Goal: Task Accomplishment & Management: Manage account settings

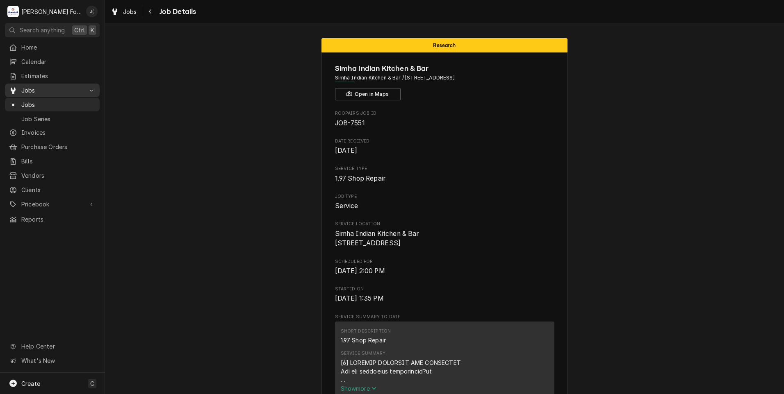
click at [59, 91] on span "Jobs" at bounding box center [52, 90] width 62 height 9
click at [45, 93] on link "Jobs" at bounding box center [52, 91] width 95 height 14
click at [44, 116] on span "Job Series" at bounding box center [58, 119] width 74 height 9
click at [45, 105] on span "Jobs" at bounding box center [58, 104] width 74 height 9
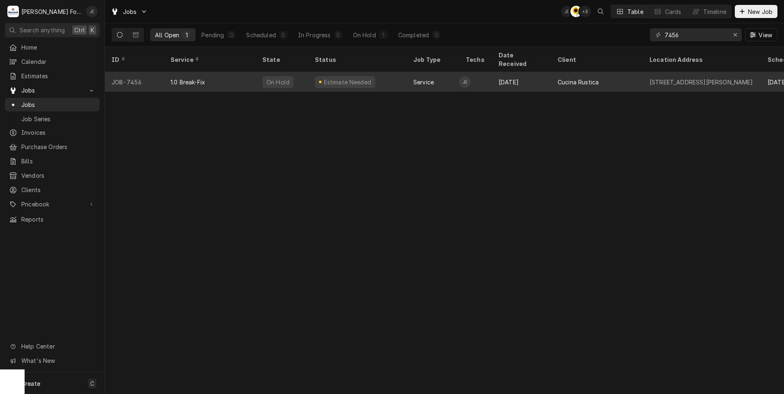
click at [241, 75] on div "1.0 Break-Fix" at bounding box center [210, 82] width 92 height 20
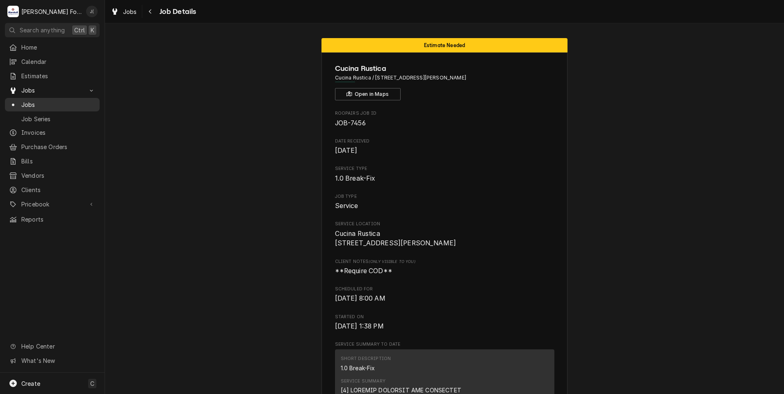
click at [76, 98] on link "Jobs" at bounding box center [52, 105] width 95 height 14
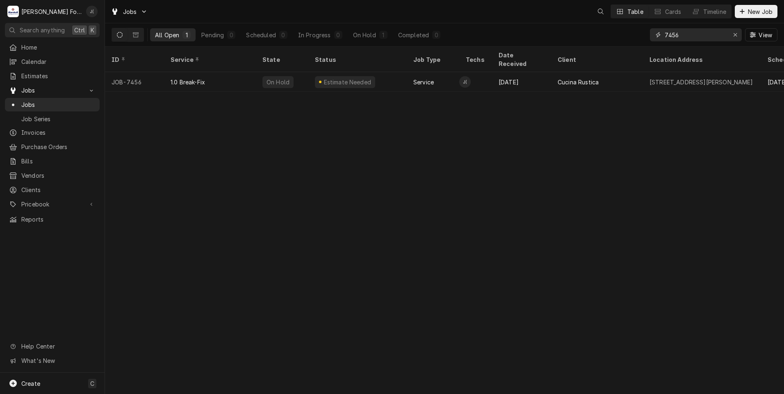
drag, startPoint x: 695, startPoint y: 37, endPoint x: 476, endPoint y: 41, distance: 218.9
click at [476, 41] on div "All Open 1 Pending 0 Scheduled 0 In Progress 0 On Hold 1 Completed 0 7456 View" at bounding box center [444, 34] width 666 height 23
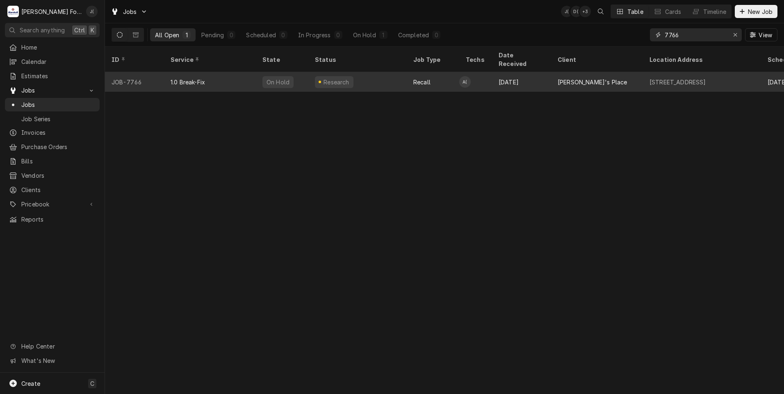
type input "7766"
click at [198, 78] on div "1.0 Break-Fix" at bounding box center [187, 82] width 34 height 9
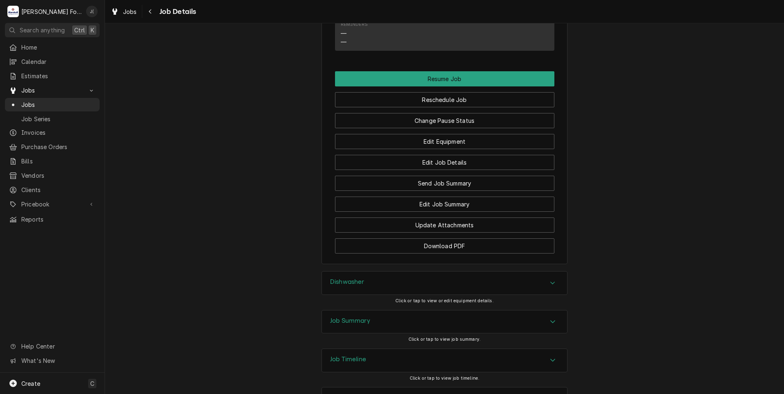
scroll to position [975, 0]
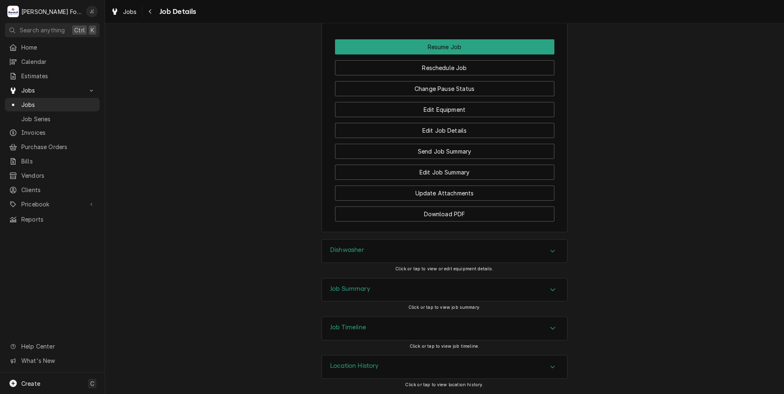
drag, startPoint x: 374, startPoint y: 286, endPoint x: 360, endPoint y: 279, distance: 16.1
click at [374, 286] on div "Job Summary" at bounding box center [444, 290] width 245 height 23
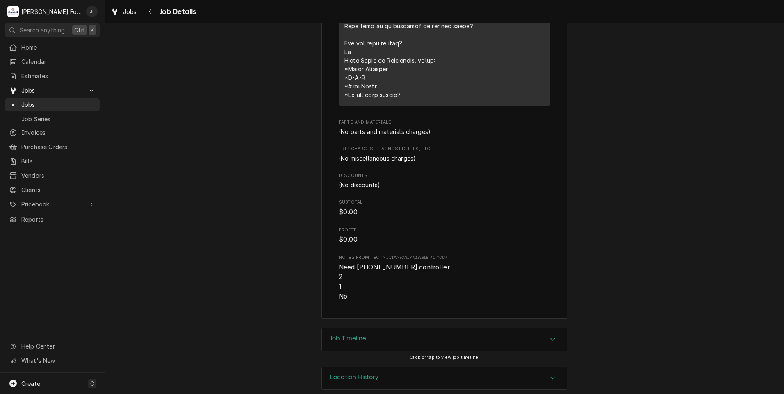
scroll to position [1620, 0]
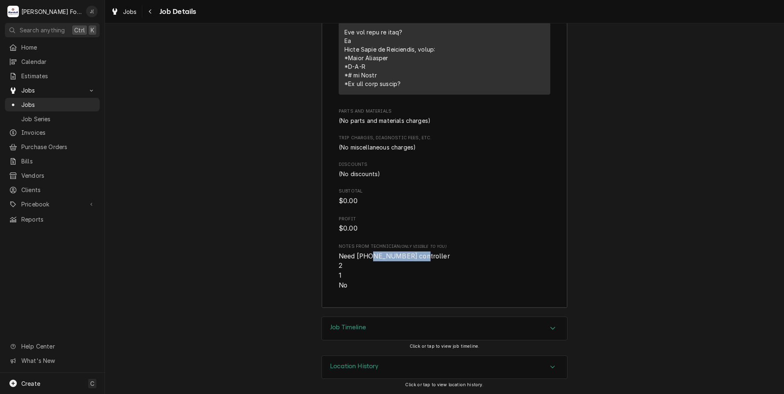
drag, startPoint x: 410, startPoint y: 258, endPoint x: 363, endPoint y: 258, distance: 47.5
click at [363, 258] on span "Need (1) 6401-003-80-83 controller 2 1 No" at bounding box center [395, 270] width 113 height 37
copy span "[PHONE_NUMBER]"
click at [54, 200] on span "Pricebook" at bounding box center [52, 204] width 62 height 9
click at [52, 229] on span "Parts & Materials" at bounding box center [58, 233] width 74 height 9
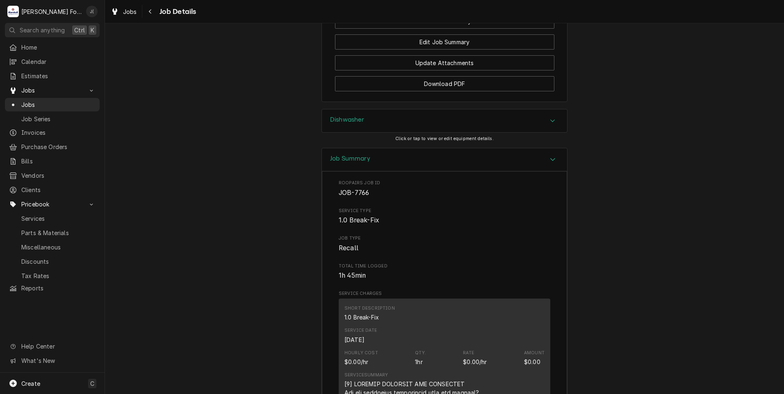
scroll to position [965, 0]
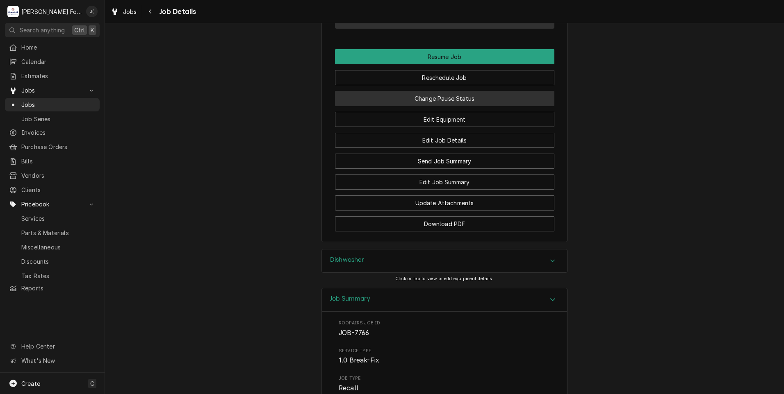
click at [404, 102] on button "Change Pause Status" at bounding box center [444, 98] width 219 height 15
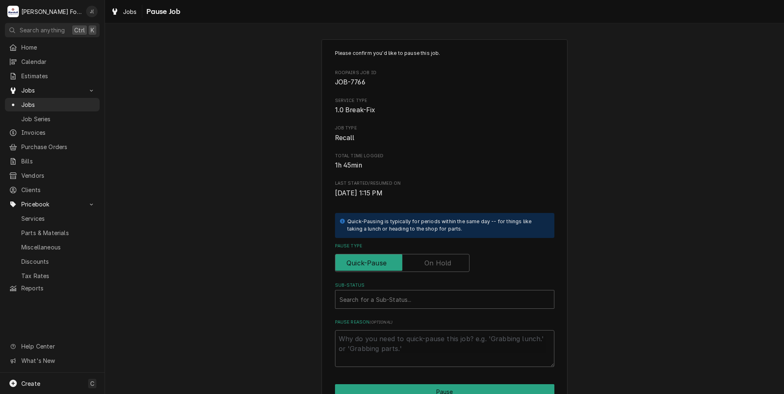
click at [427, 263] on label "Pause Type" at bounding box center [402, 263] width 134 height 18
click at [427, 263] on input "Pause Type" at bounding box center [402, 263] width 127 height 18
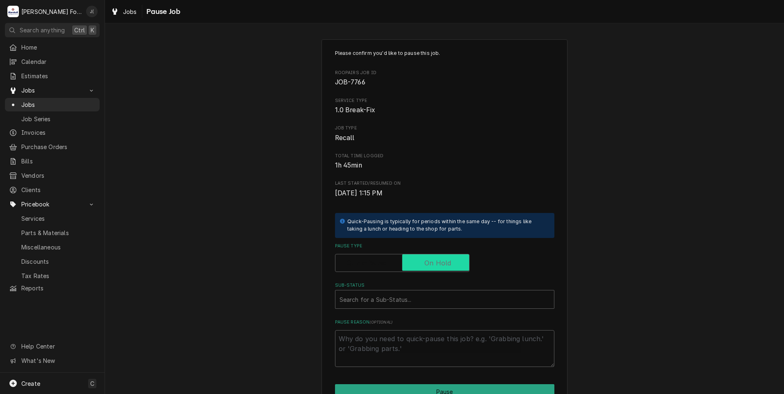
checkbox input "true"
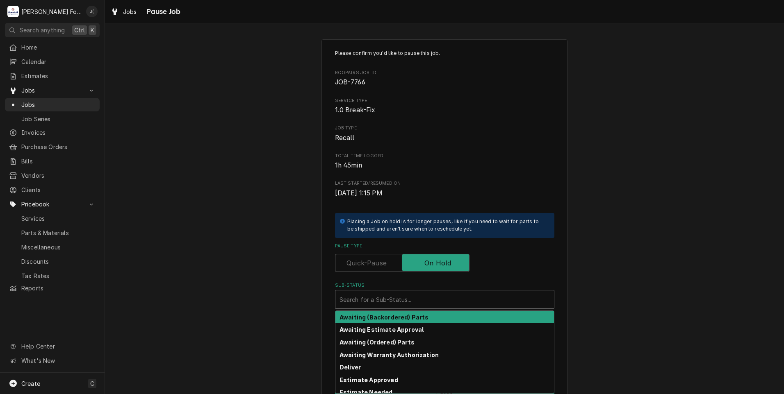
drag, startPoint x: 407, startPoint y: 302, endPoint x: 386, endPoint y: 361, distance: 62.2
click at [406, 303] on div "Sub-Status" at bounding box center [444, 299] width 210 height 15
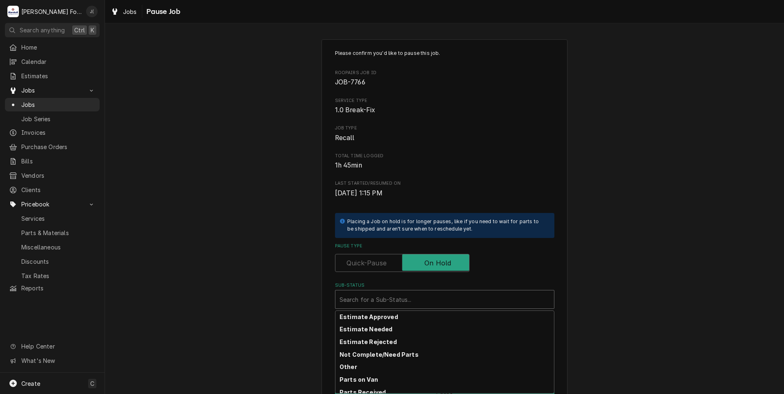
scroll to position [49, 0]
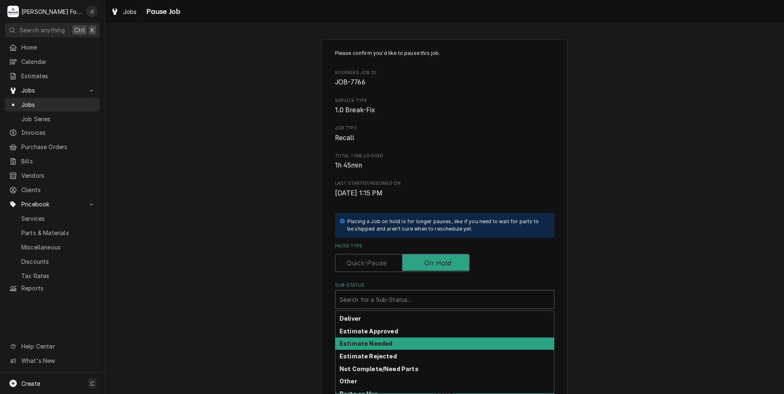
click at [386, 343] on div "Estimate Needed" at bounding box center [444, 344] width 218 height 13
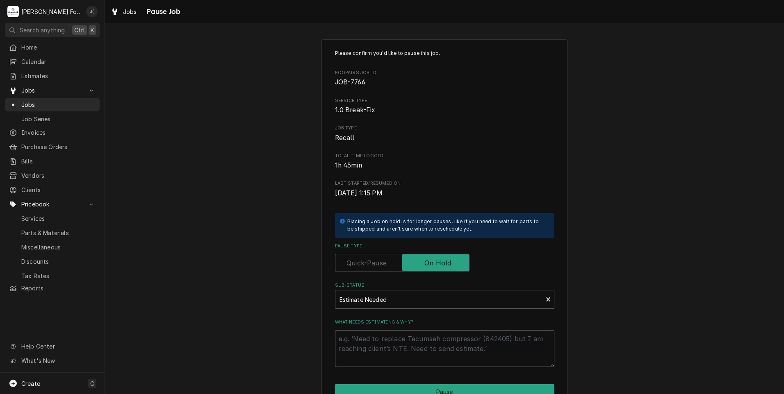
click at [386, 343] on textarea "What needs estimating & why?" at bounding box center [444, 348] width 219 height 37
type textarea "x"
type textarea "P"
type textarea "x"
type textarea "PR"
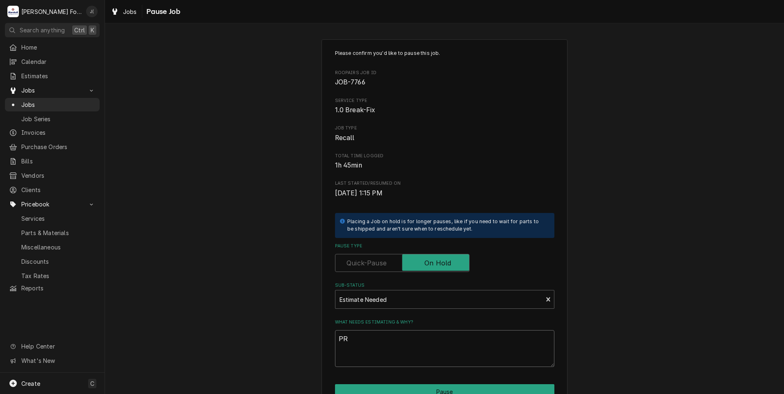
type textarea "x"
type textarea "PRI"
type textarea "x"
type textarea "PRIC"
type textarea "x"
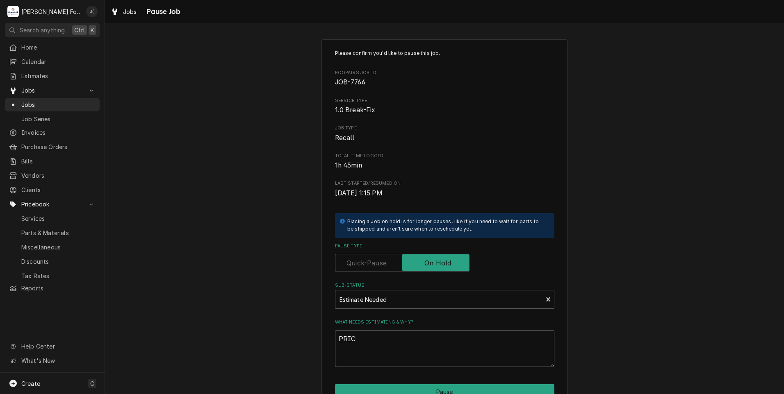
type textarea "PRICE"
type textarea "x"
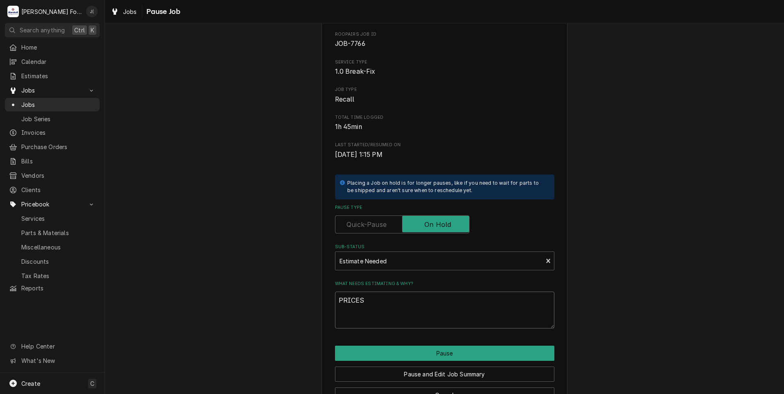
scroll to position [65, 0]
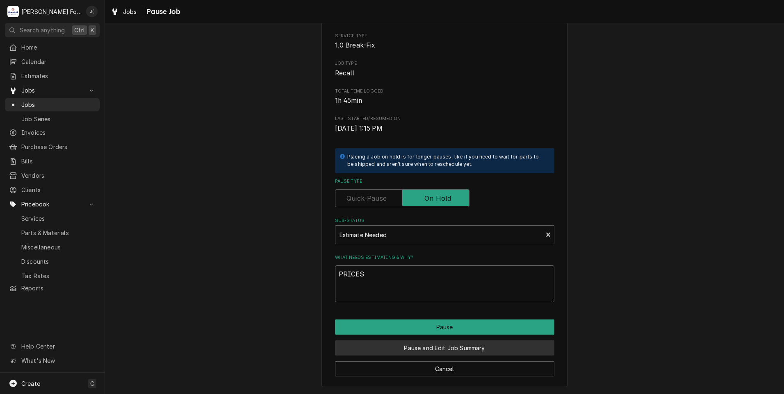
type textarea "PRICES"
click at [416, 350] on button "Pause and Edit Job Summary" at bounding box center [444, 348] width 219 height 15
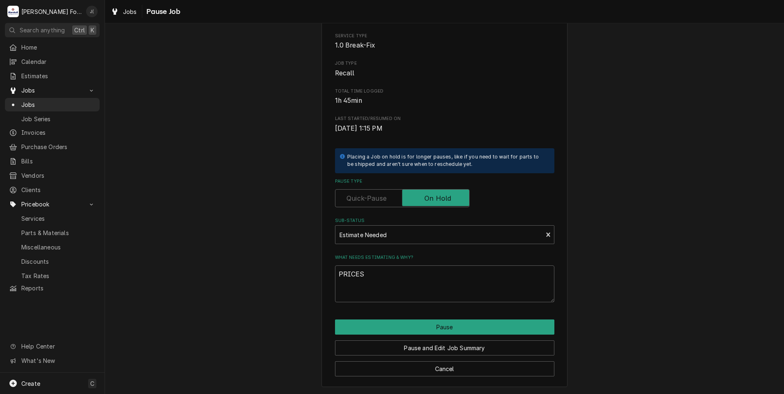
type textarea "x"
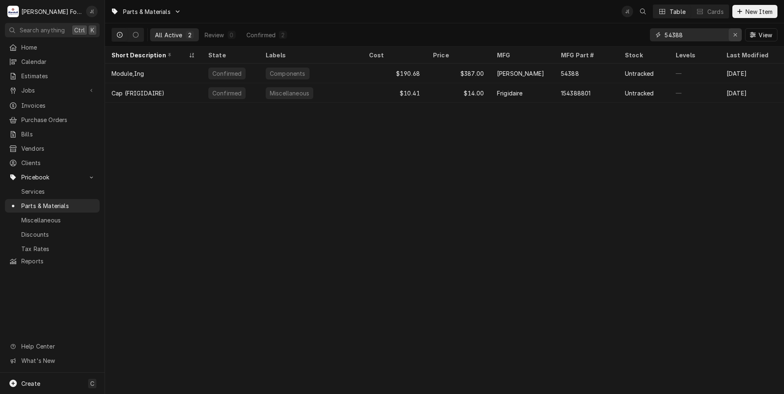
click at [736, 34] on icon "Erase input" at bounding box center [735, 35] width 5 height 6
click at [701, 39] on input "Dynamic Content Wrapper" at bounding box center [702, 34] width 77 height 13
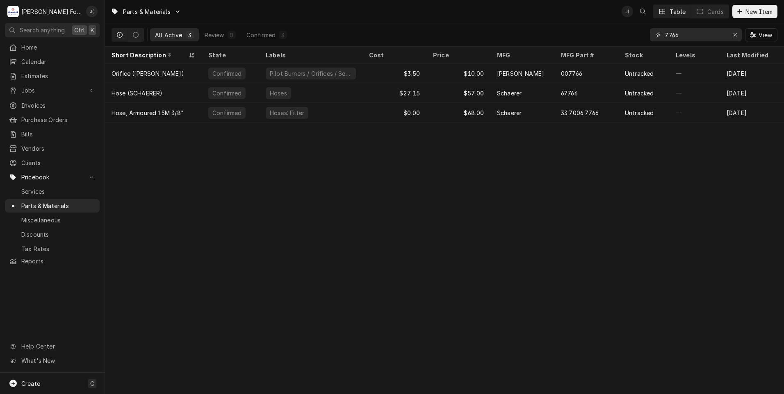
drag, startPoint x: 698, startPoint y: 38, endPoint x: 568, endPoint y: 37, distance: 130.3
click at [568, 37] on div "All Active 3 Review 0 Confirmed 3 7766 View" at bounding box center [444, 34] width 666 height 23
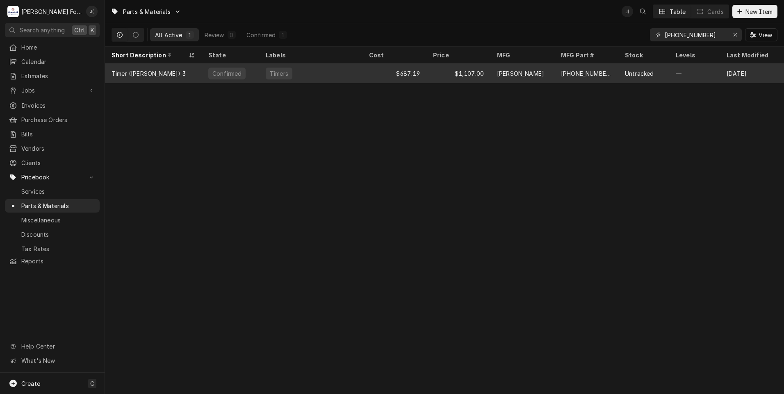
type input "[PHONE_NUMBER]"
click at [352, 78] on div "Timers" at bounding box center [310, 74] width 103 height 20
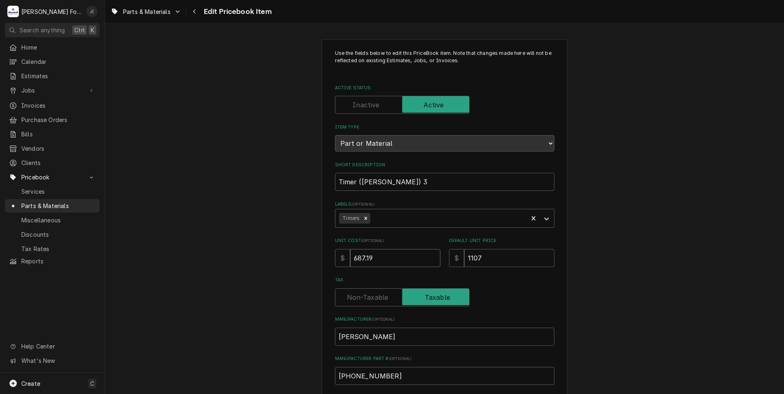
drag, startPoint x: 382, startPoint y: 254, endPoint x: 170, endPoint y: 232, distance: 212.7
click at [190, 231] on div "Use the fields below to edit this PriceBook item. Note that changes made here w…" at bounding box center [444, 320] width 679 height 577
type textarea "x"
type input "8"
type textarea "x"
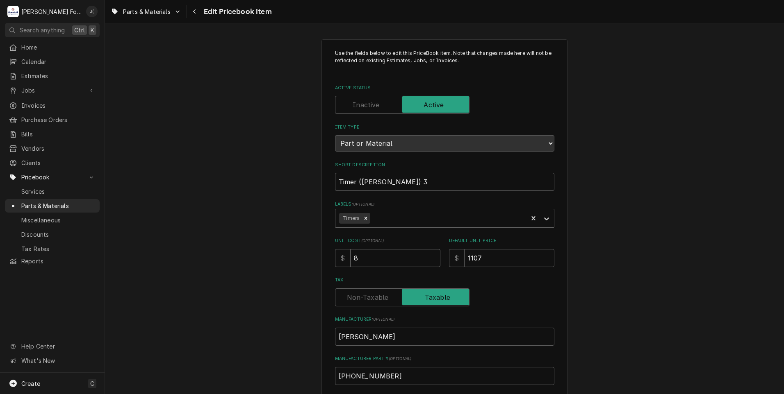
type input "80"
type textarea "x"
type input "807"
type textarea "x"
type input "807.1"
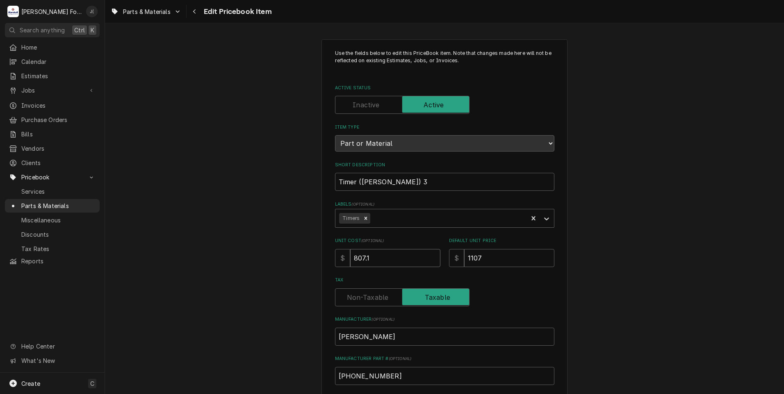
type textarea "x"
type input "807.18"
type textarea "x"
type input "1"
type textarea "x"
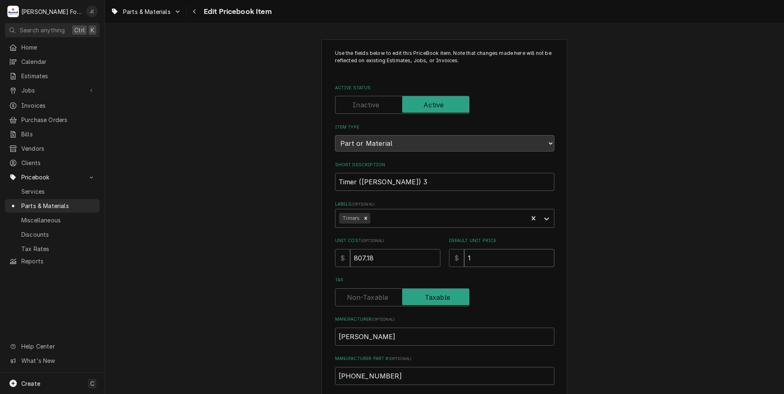
type input "11"
type textarea "x"
type input "116"
type textarea "x"
type input "1162"
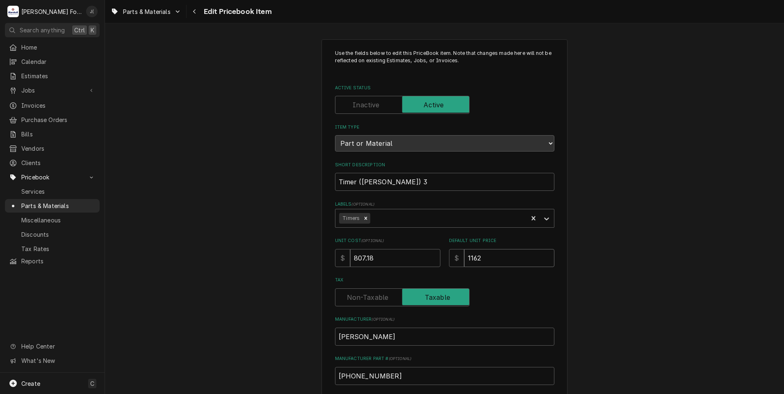
type textarea "x"
type input "1162.0"
type textarea "x"
type input "1162.00"
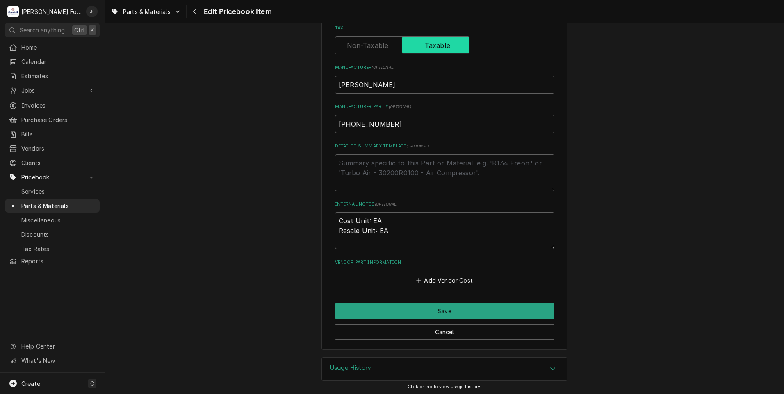
scroll to position [252, 0]
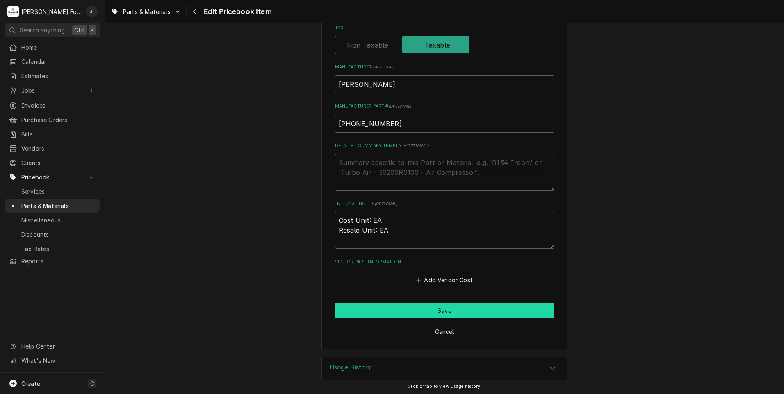
click at [370, 309] on button "Save" at bounding box center [444, 310] width 219 height 15
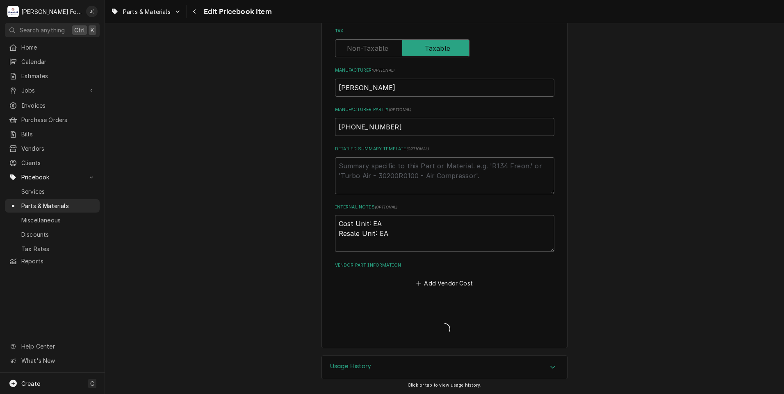
scroll to position [248, 0]
type textarea "x"
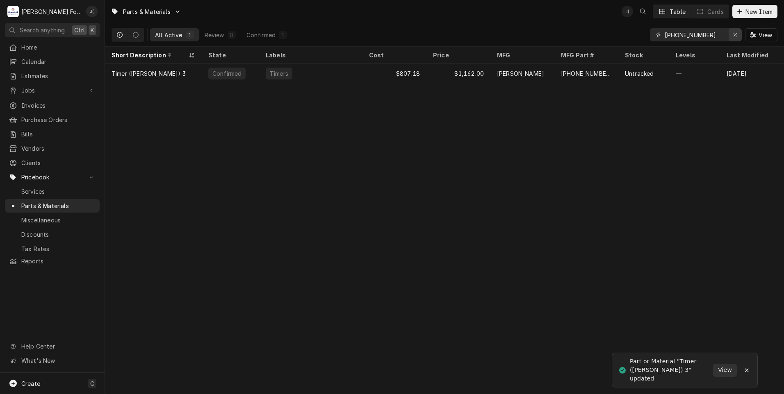
click at [737, 38] on div "Erase input" at bounding box center [735, 35] width 8 height 8
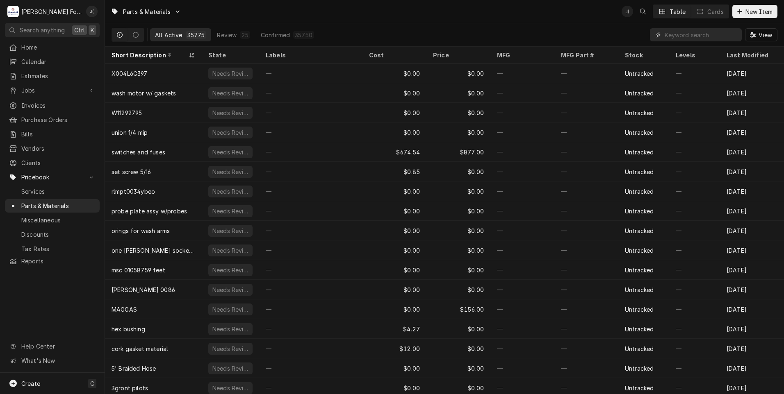
click at [683, 39] on input "Dynamic Content Wrapper" at bounding box center [700, 34] width 73 height 13
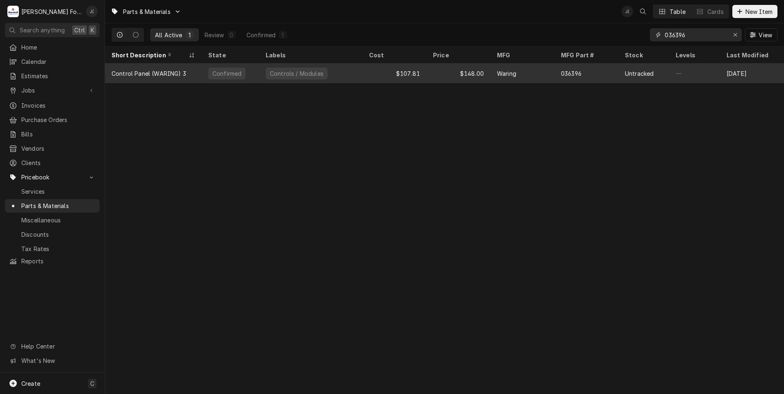
type input "036396"
click at [362, 74] on div "$107.81" at bounding box center [394, 74] width 64 height 20
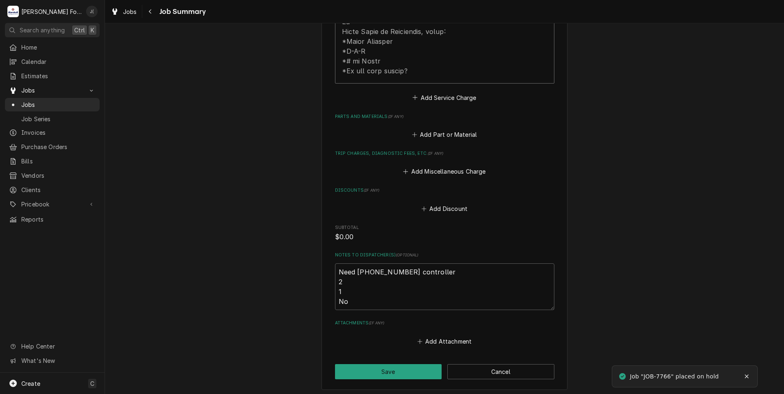
scroll to position [492, 0]
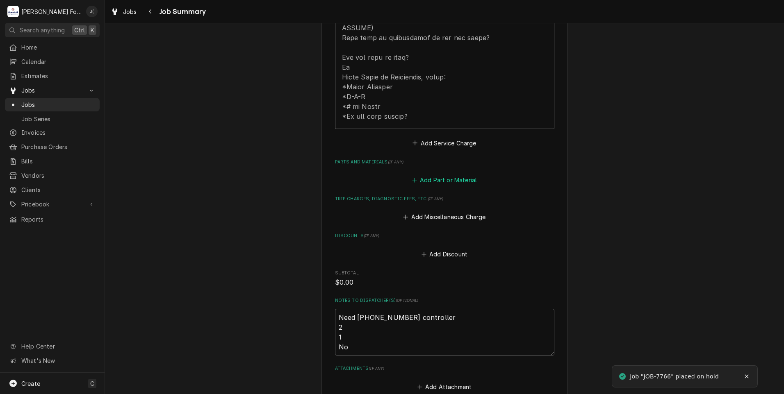
click at [423, 175] on button "Add Part or Material" at bounding box center [444, 180] width 68 height 11
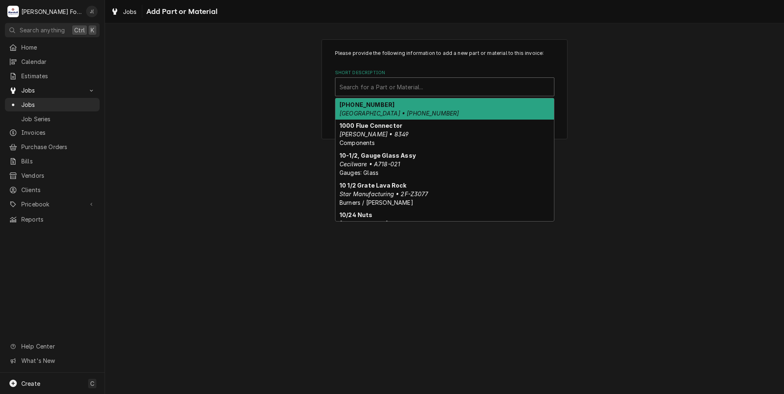
click at [408, 85] on div "Short Description" at bounding box center [444, 87] width 210 height 15
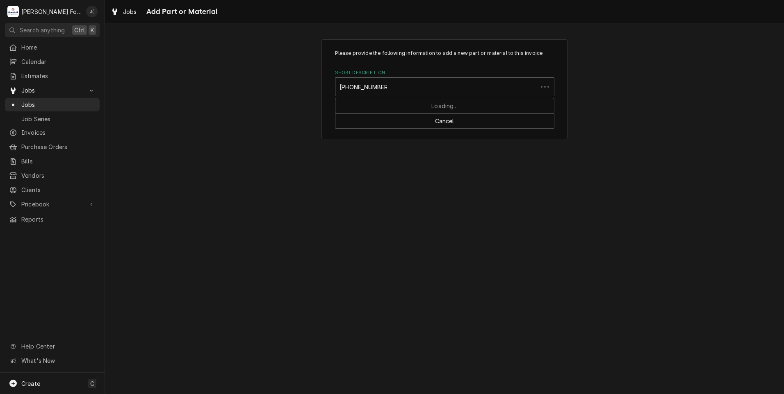
type input "6401-003-80-83"
click at [408, 85] on div "Short Description" at bounding box center [444, 87] width 210 height 15
type input "6401-003-80-"
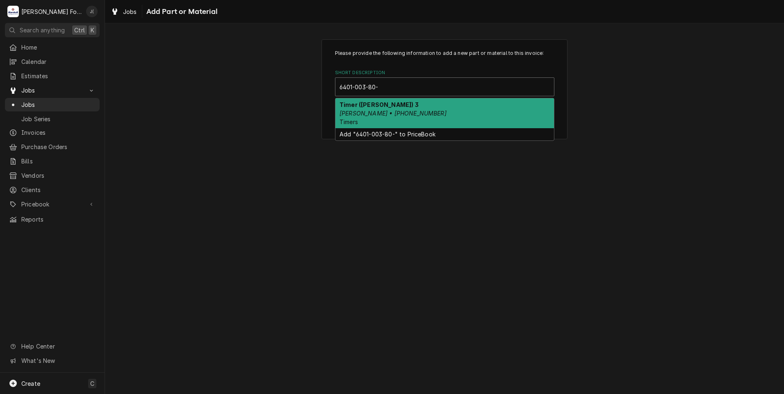
click at [409, 113] on div "Timer (JACKSON) 3 Jackson • 6401-003-80-83 Timers" at bounding box center [444, 113] width 218 height 30
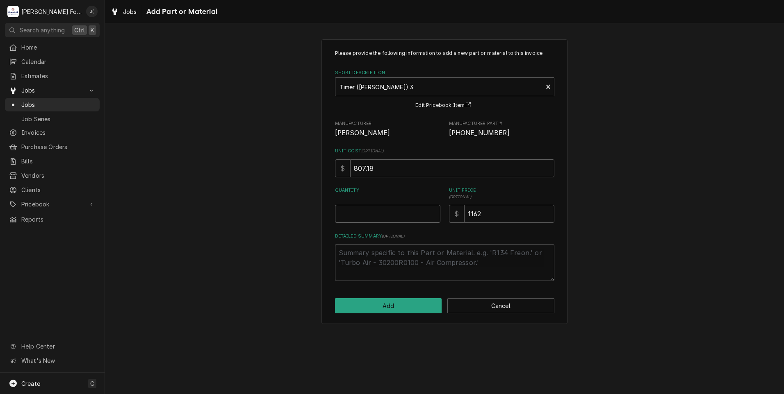
click at [388, 216] on input "Quantity" at bounding box center [387, 214] width 105 height 18
type textarea "x"
type input "1"
click at [390, 308] on button "Add" at bounding box center [388, 305] width 107 height 15
type textarea "x"
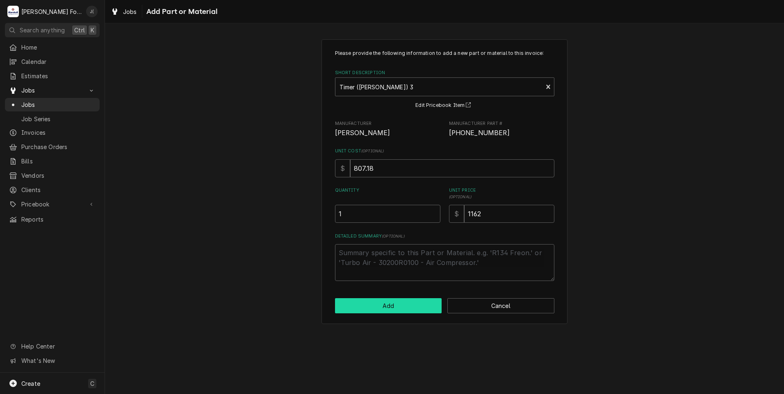
scroll to position [492, 0]
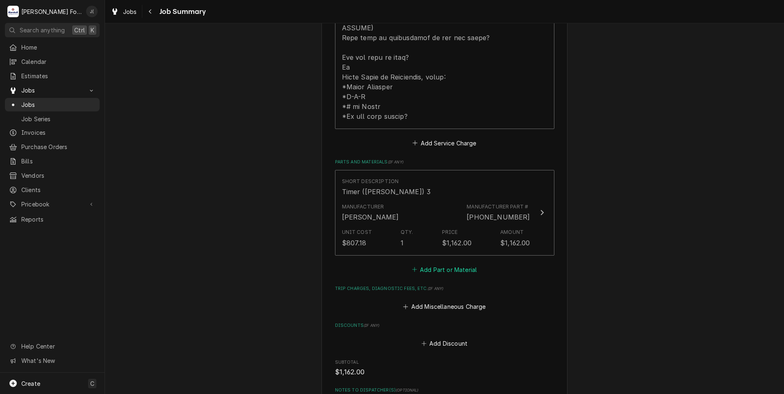
click at [425, 264] on button "Add Part or Material" at bounding box center [444, 269] width 68 height 11
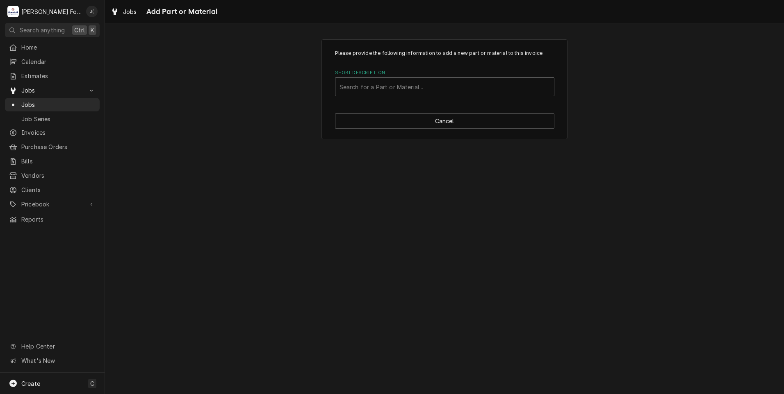
click at [417, 84] on div "Short Description" at bounding box center [444, 87] width 210 height 15
type input "SSDT"
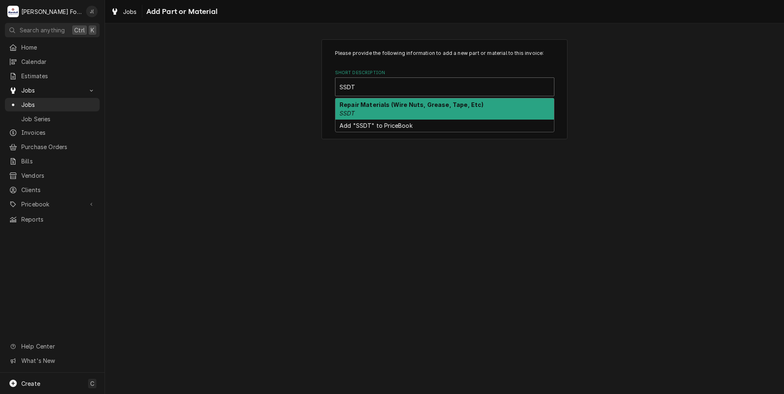
drag, startPoint x: 360, startPoint y: 112, endPoint x: 351, endPoint y: 112, distance: 9.4
click at [357, 114] on div "Repair Materials (Wire Nuts, Grease, Tape, Etc) SSDT" at bounding box center [444, 108] width 218 height 21
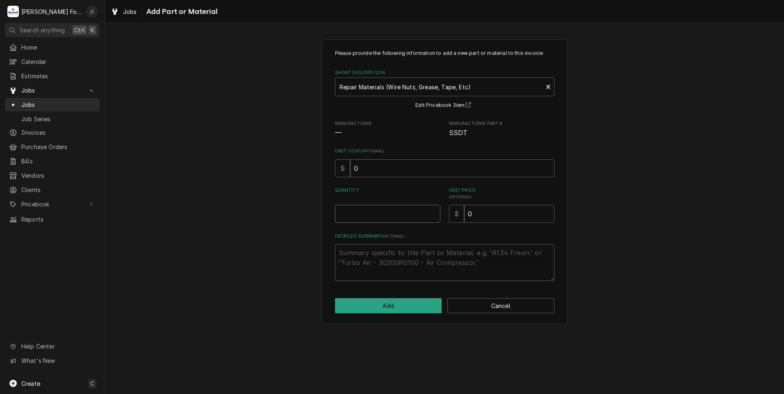
click at [381, 216] on input "Quantity" at bounding box center [387, 214] width 105 height 18
type textarea "x"
type input "1"
type textarea "x"
type input "2"
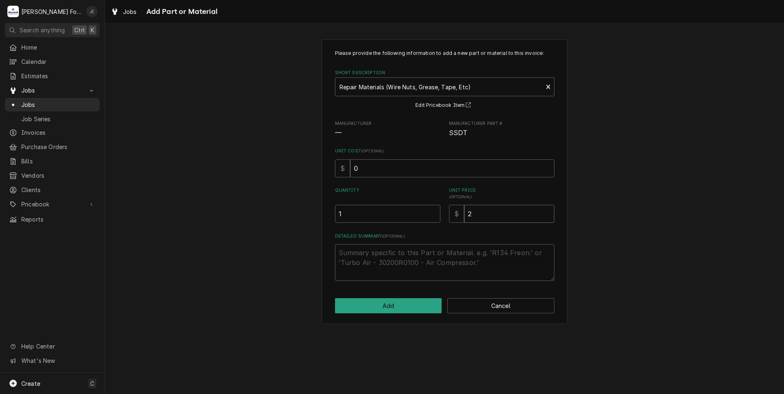
type textarea "x"
type input "20"
click at [378, 305] on button "Add" at bounding box center [388, 305] width 107 height 15
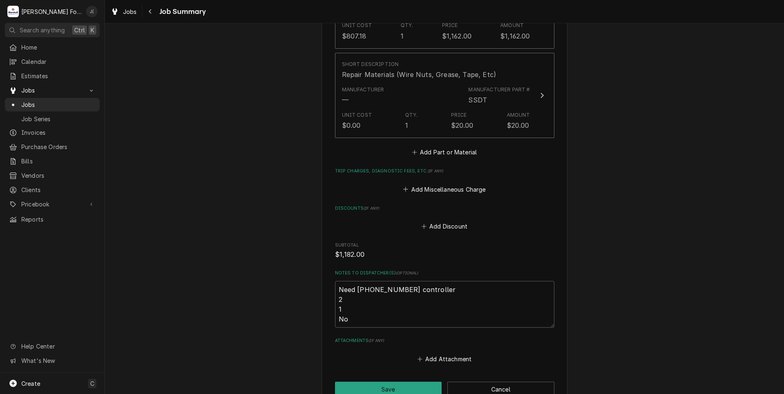
scroll to position [738, 0]
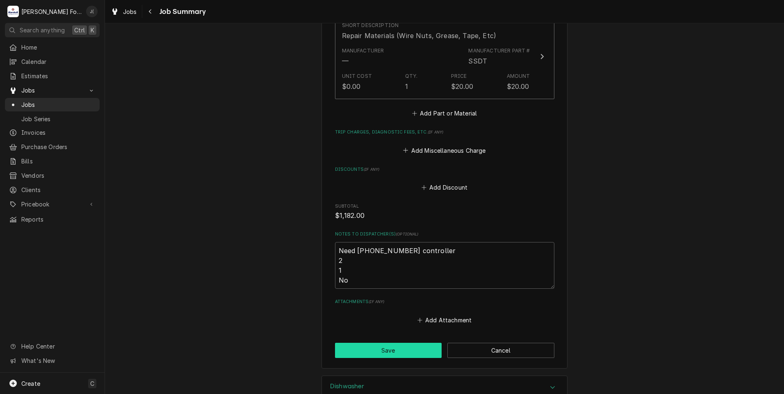
click at [372, 343] on button "Save" at bounding box center [388, 350] width 107 height 15
type textarea "x"
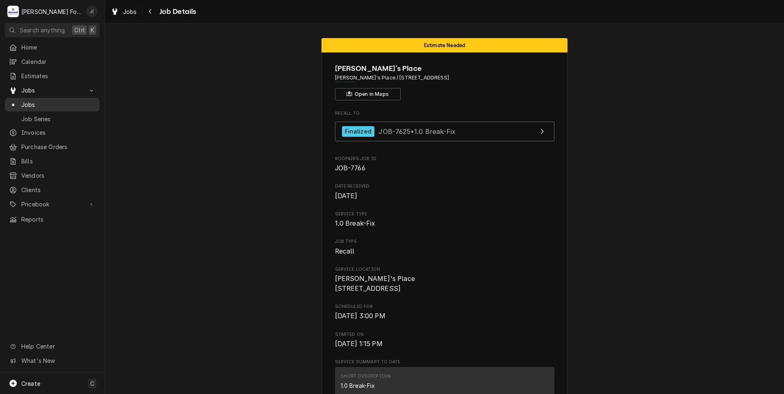
click at [40, 104] on span "Jobs" at bounding box center [58, 104] width 74 height 9
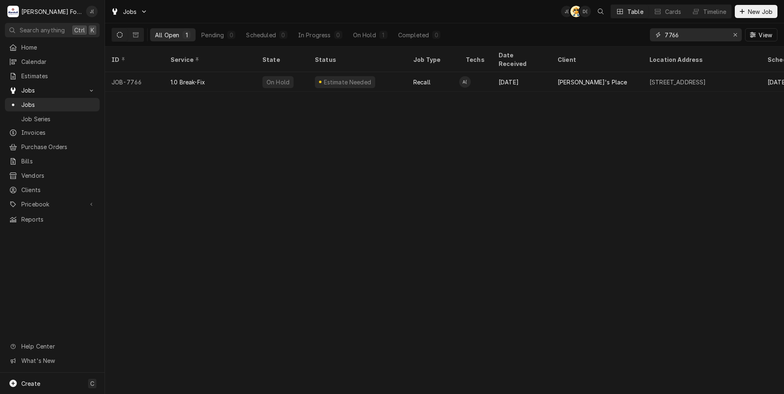
drag, startPoint x: 683, startPoint y: 39, endPoint x: 655, endPoint y: 39, distance: 27.9
click at [666, 39] on input "7766" at bounding box center [694, 34] width 61 height 13
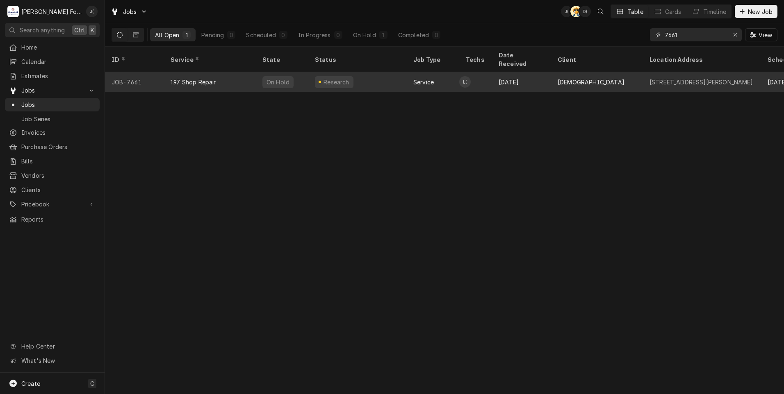
type input "7661"
click at [218, 72] on div "1.97 Shop Repair" at bounding box center [210, 82] width 92 height 20
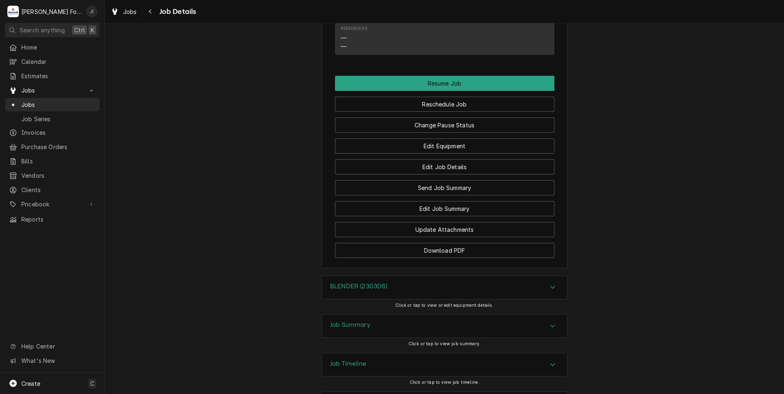
scroll to position [832, 0]
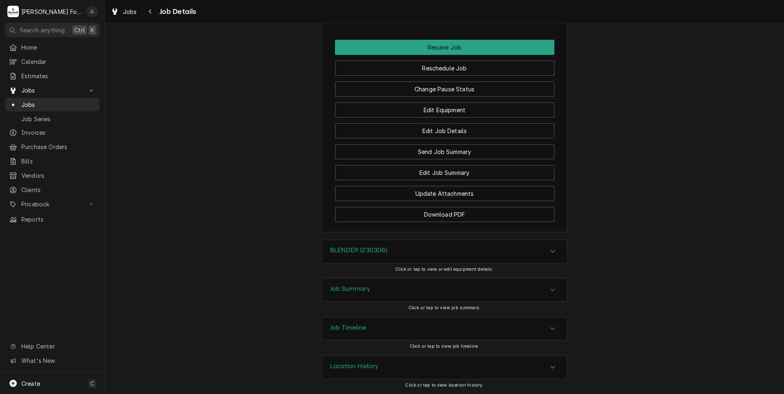
click at [386, 289] on div "Job Summary" at bounding box center [444, 290] width 245 height 23
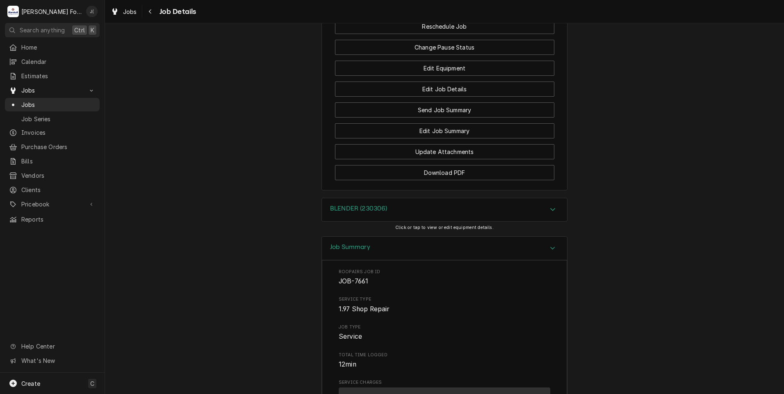
scroll to position [854, 0]
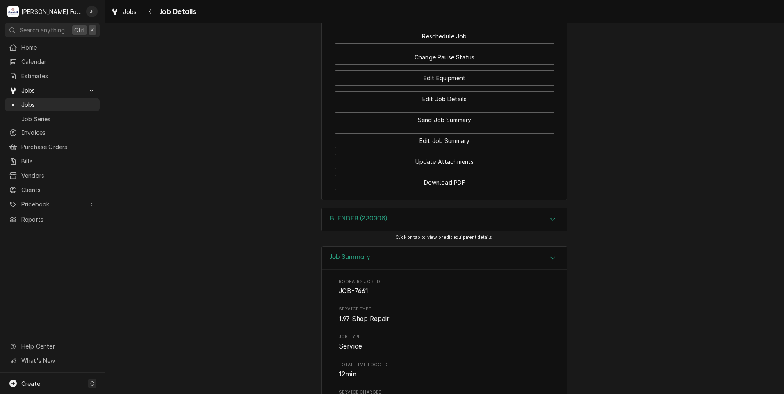
click at [358, 225] on div "BLENDER (230306)" at bounding box center [358, 220] width 57 height 10
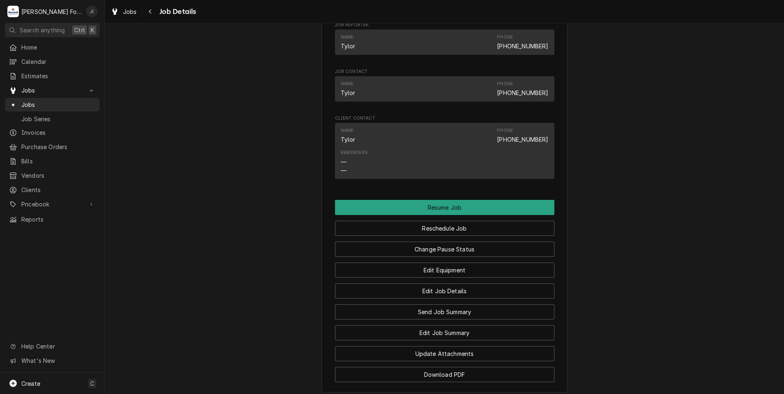
scroll to position [656, 0]
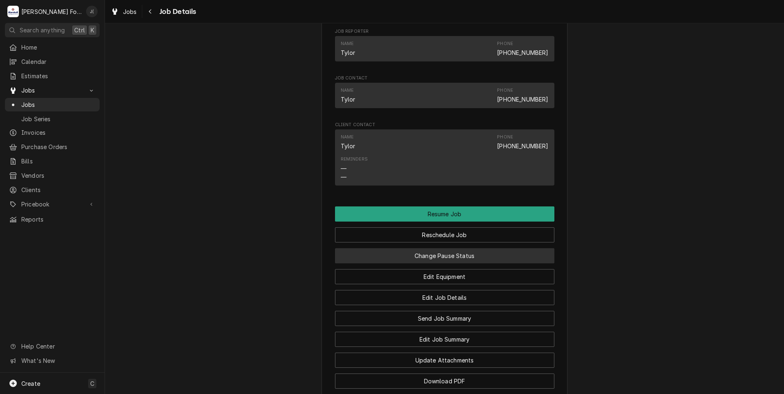
click at [425, 264] on button "Change Pause Status" at bounding box center [444, 255] width 219 height 15
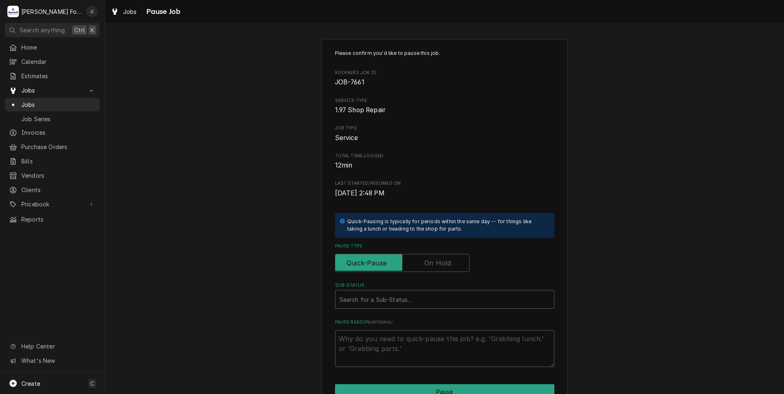
click at [425, 266] on label "Pause Type" at bounding box center [402, 263] width 134 height 18
click at [425, 266] on input "Pause Type" at bounding box center [402, 263] width 127 height 18
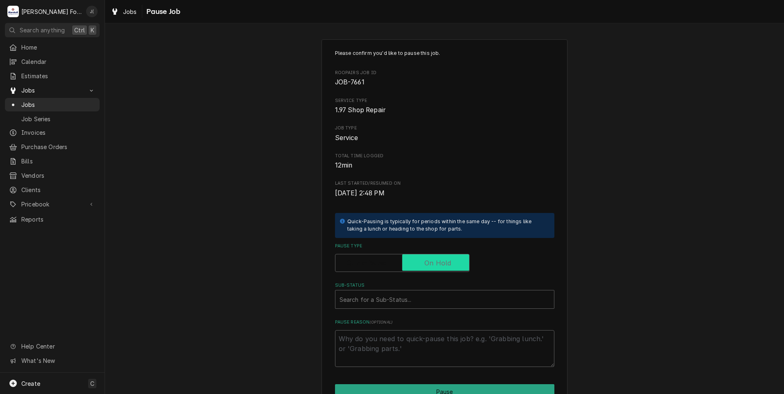
checkbox input "true"
click at [405, 307] on div "Search for a Sub-Status..." at bounding box center [444, 300] width 218 height 18
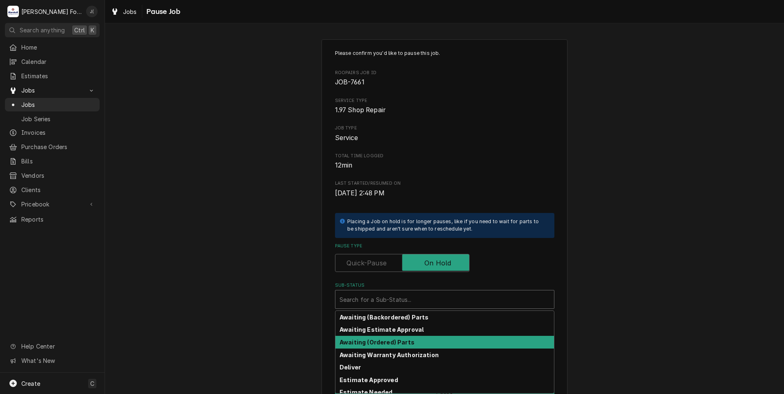
scroll to position [41, 0]
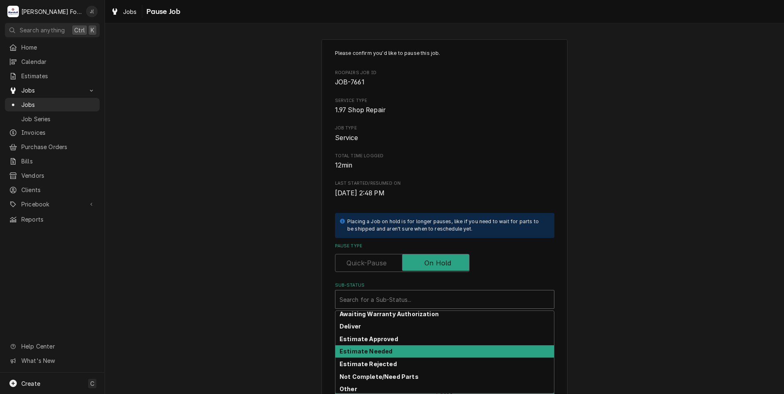
click at [373, 353] on strong "Estimate Needed" at bounding box center [365, 351] width 53 height 7
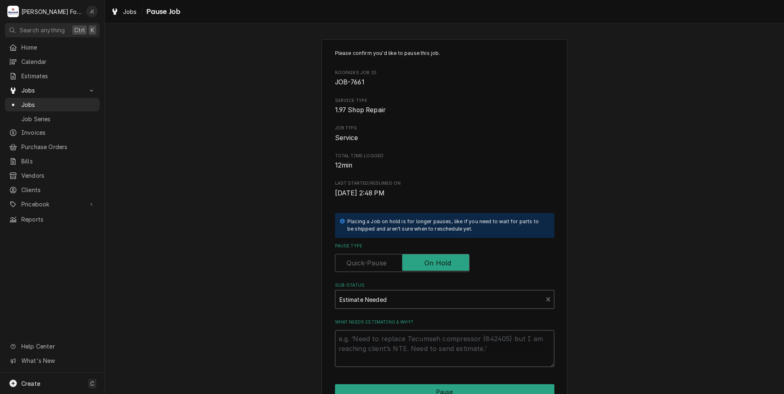
click at [372, 355] on textarea "What needs estimating & why?" at bounding box center [444, 348] width 219 height 37
type textarea "x"
type textarea "P"
type textarea "x"
type textarea "PR"
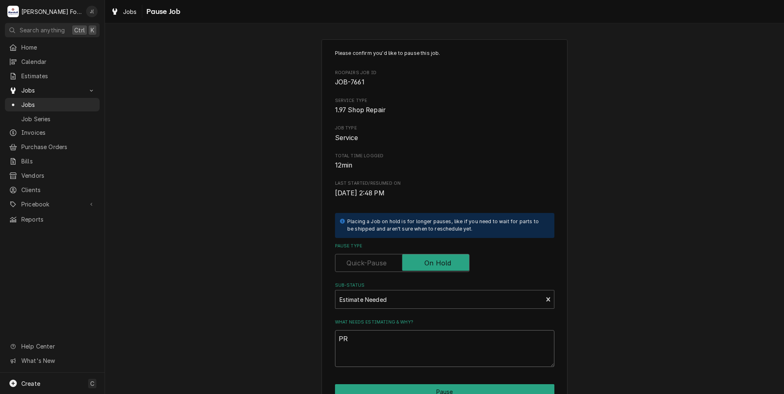
type textarea "x"
type textarea "PRI"
type textarea "x"
type textarea "PRIC"
type textarea "x"
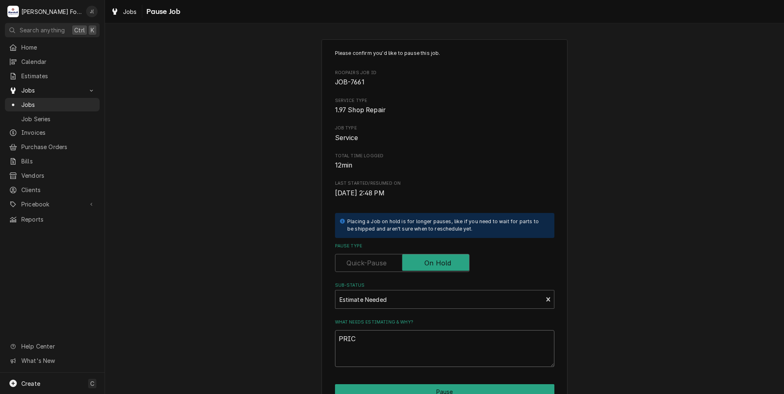
type textarea "PRICE"
type textarea "x"
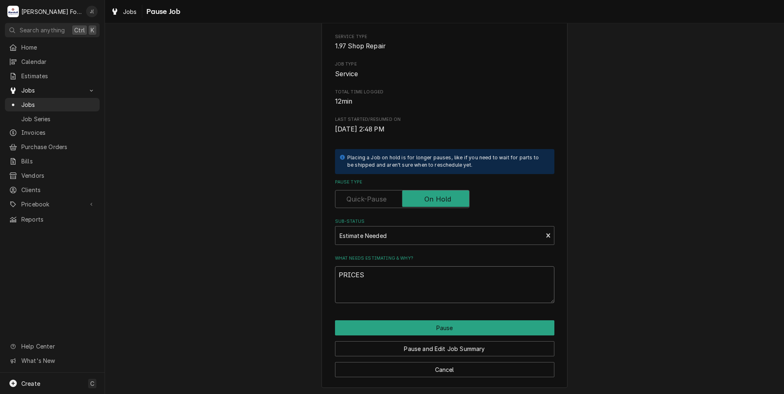
scroll to position [65, 0]
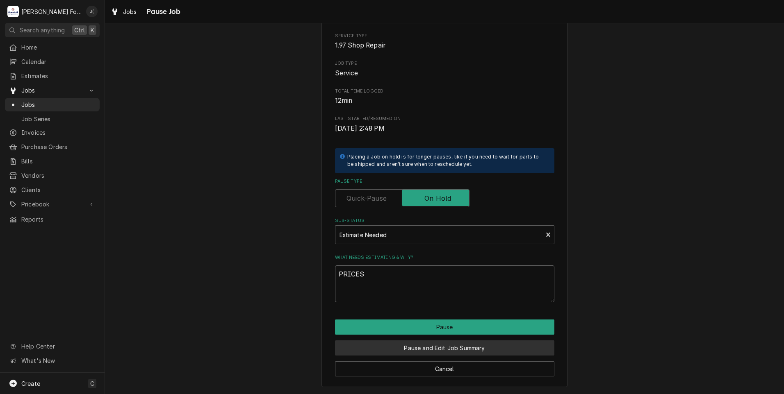
type textarea "PRICES"
click at [380, 350] on button "Pause and Edit Job Summary" at bounding box center [444, 348] width 219 height 15
type textarea "x"
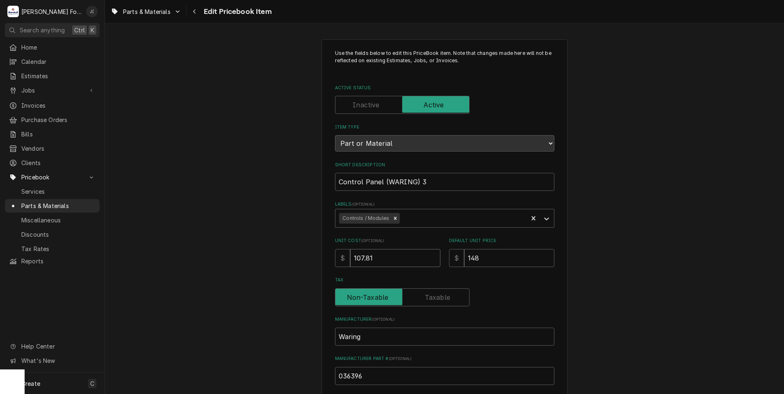
drag, startPoint x: 383, startPoint y: 256, endPoint x: 282, endPoint y: 242, distance: 102.5
click at [296, 246] on div "Use the fields below to edit this PriceBook item. Note that changes made here w…" at bounding box center [444, 320] width 679 height 577
type textarea "x"
type input "1"
type textarea "x"
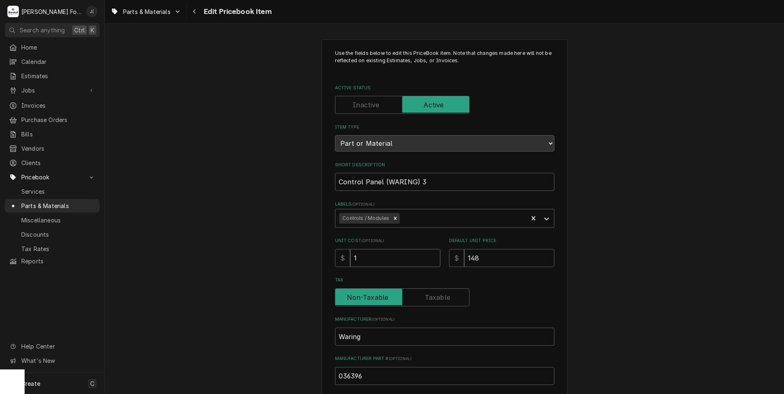
type input "14"
type textarea "x"
type input "142"
type textarea "x"
type input "142.5"
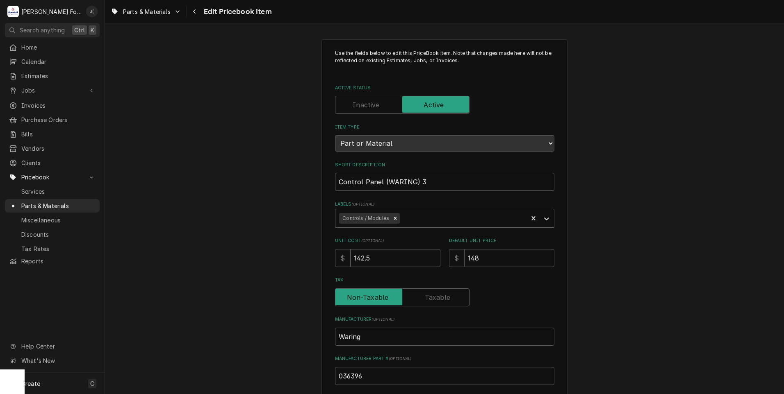
type textarea "x"
type input "142.59"
type textarea "x"
type input "1"
type textarea "x"
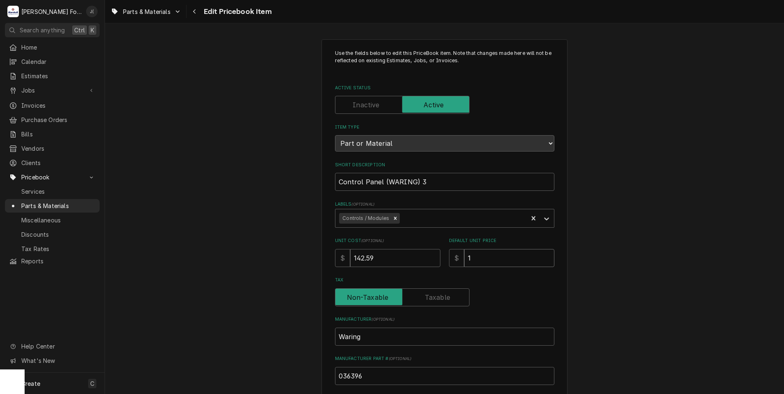
type input "19"
type textarea "x"
type input "196"
type textarea "x"
type input "196.0"
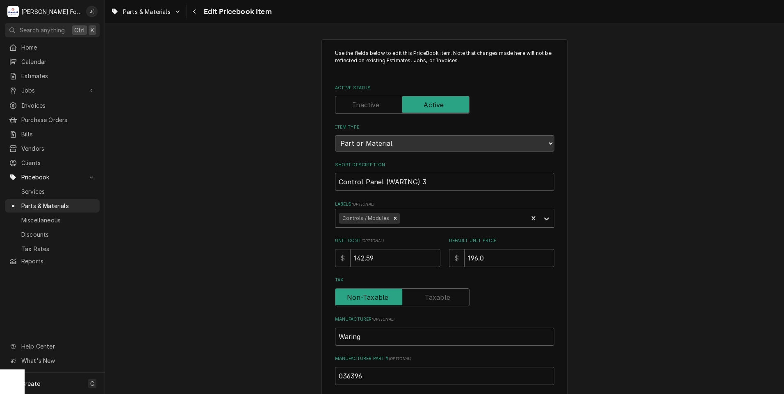
type textarea "x"
type input "196.00"
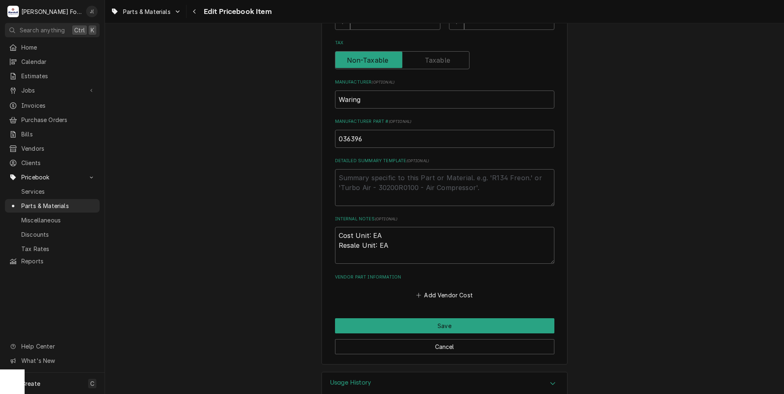
scroll to position [252, 0]
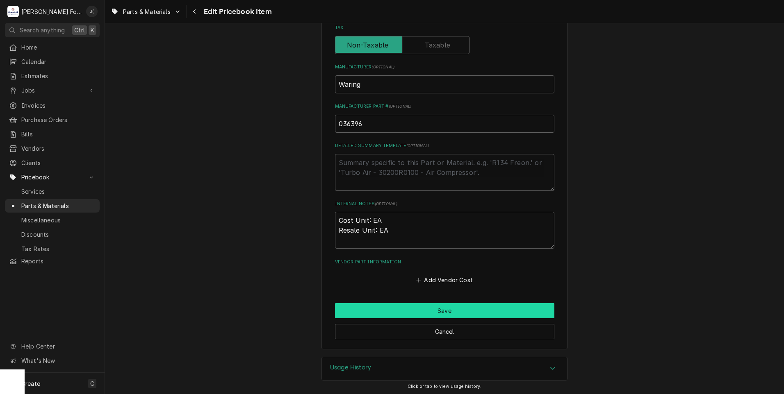
click at [413, 309] on button "Save" at bounding box center [444, 310] width 219 height 15
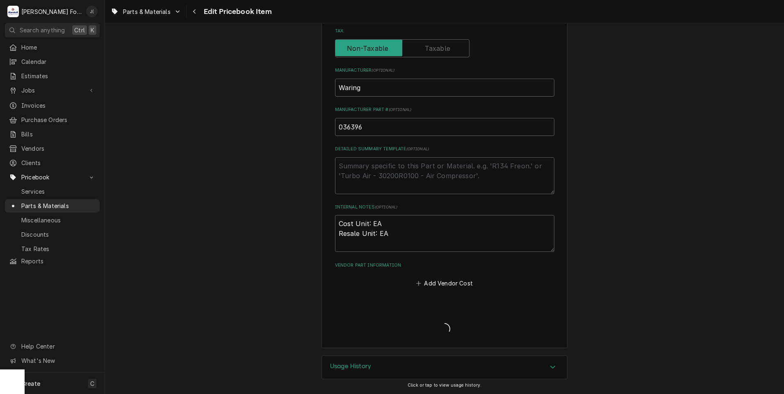
scroll to position [248, 0]
type textarea "x"
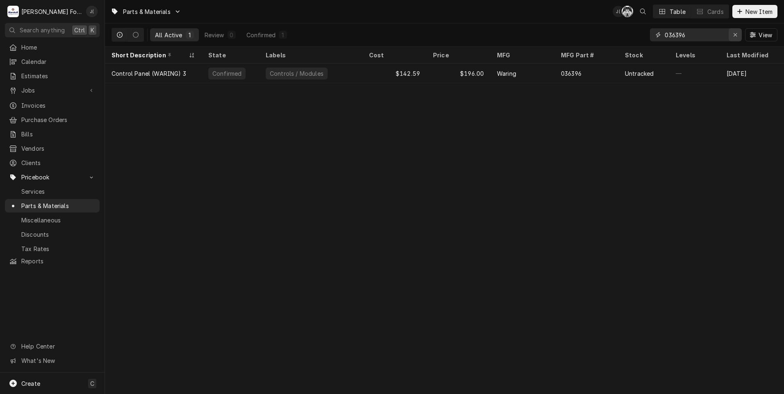
drag, startPoint x: 733, startPoint y: 36, endPoint x: 707, endPoint y: 34, distance: 26.3
click at [732, 36] on div "Erase input" at bounding box center [735, 35] width 8 height 8
click at [707, 34] on input "Dynamic Content Wrapper" at bounding box center [702, 34] width 77 height 13
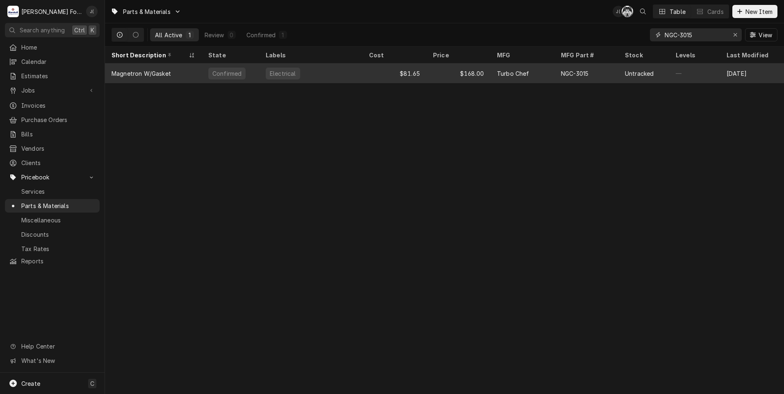
type input "NGC-3015"
click at [319, 71] on div "Electrical" at bounding box center [310, 74] width 103 height 20
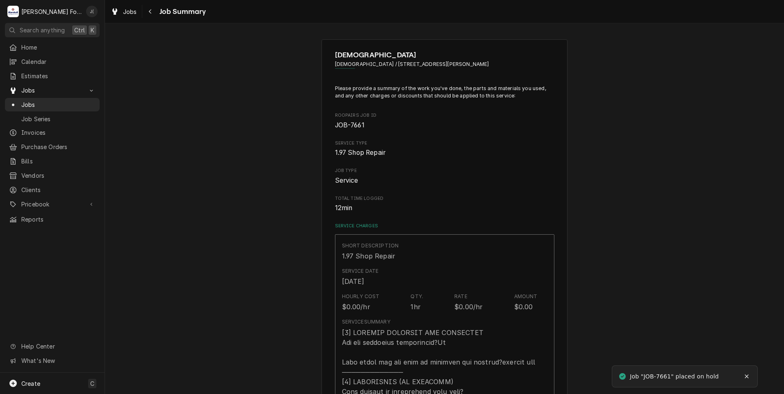
type textarea "x"
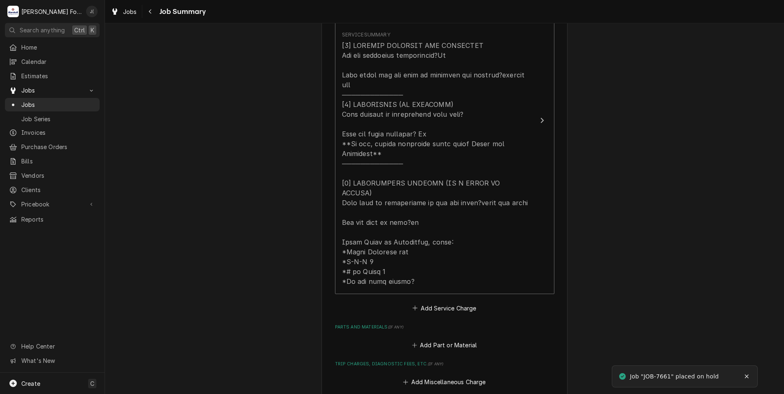
scroll to position [410, 0]
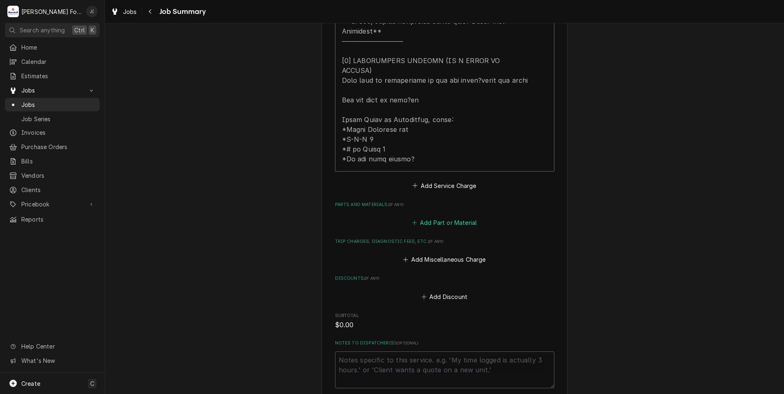
drag, startPoint x: 430, startPoint y: 214, endPoint x: 434, endPoint y: 214, distance: 4.1
click at [430, 217] on button "Add Part or Material" at bounding box center [444, 222] width 68 height 11
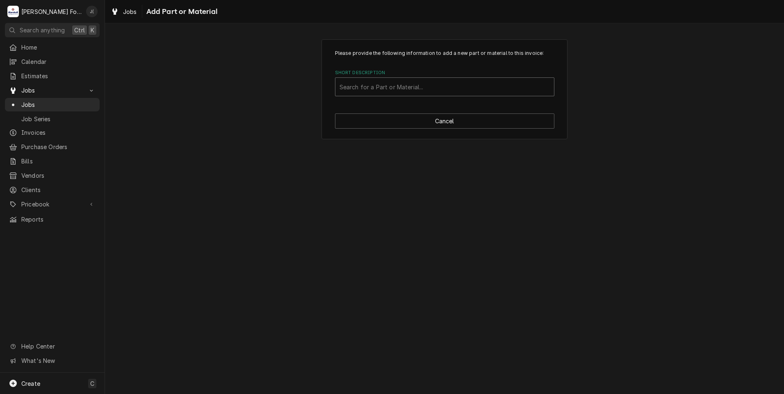
click at [363, 84] on div "Short Description" at bounding box center [444, 87] width 210 height 15
type input "036396"
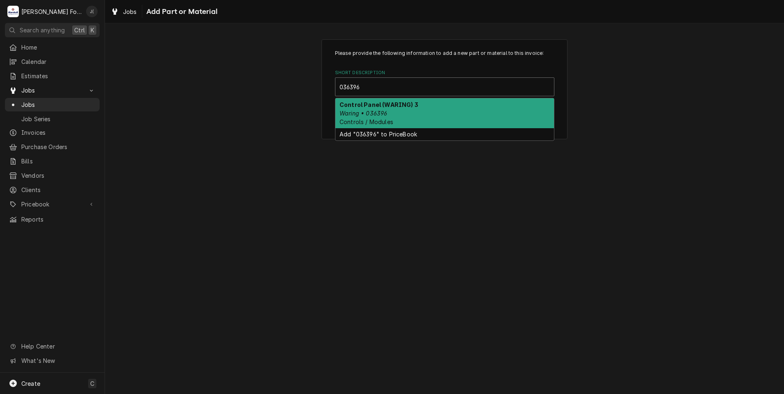
click at [386, 115] on div "Control Panel (WARING) 3 Waring • 036396 Controls / Modules" at bounding box center [444, 113] width 218 height 30
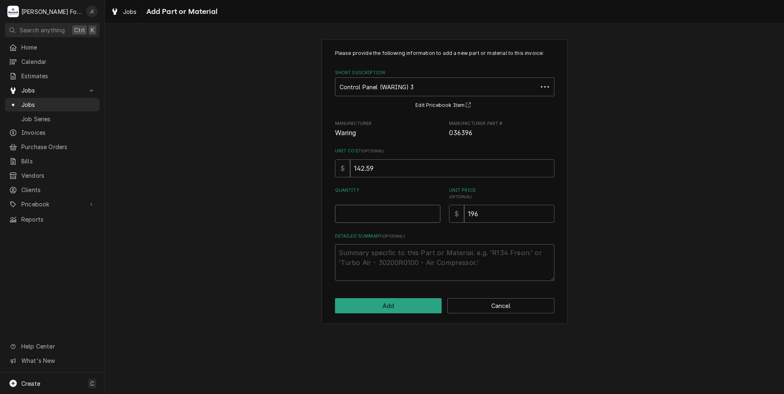
click at [399, 205] on input "Quantity" at bounding box center [387, 214] width 105 height 18
type textarea "x"
type input "1"
click at [424, 307] on button "Add" at bounding box center [388, 305] width 107 height 15
type textarea "x"
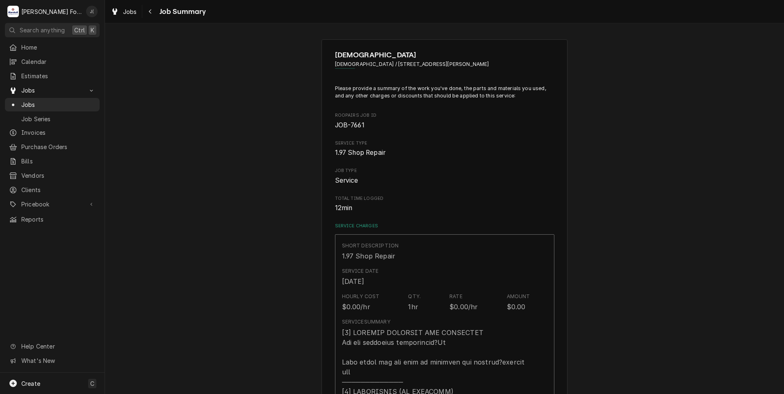
scroll to position [410, 0]
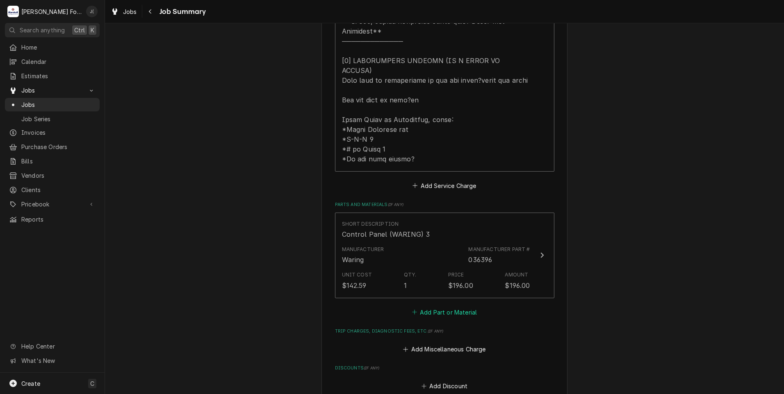
click at [420, 307] on button "Add Part or Material" at bounding box center [444, 312] width 68 height 11
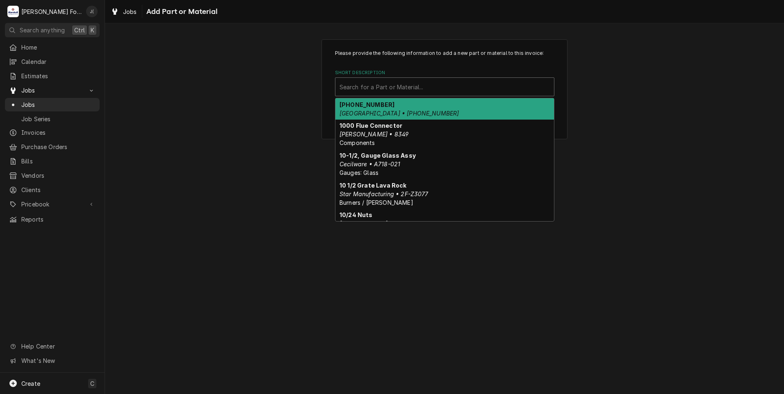
click at [391, 82] on div "Short Description" at bounding box center [444, 87] width 210 height 15
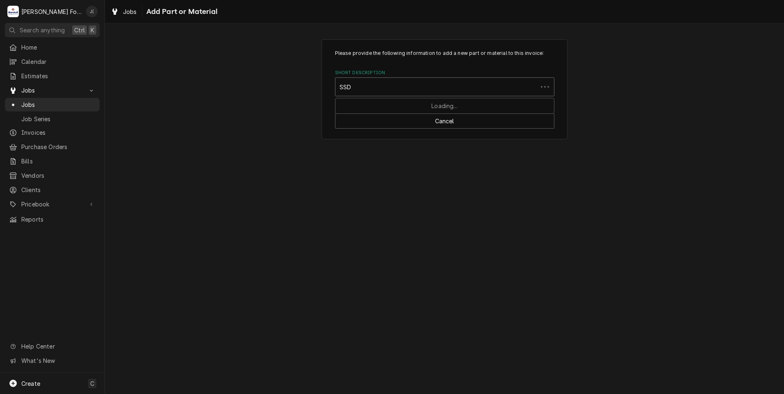
type input "SSDT"
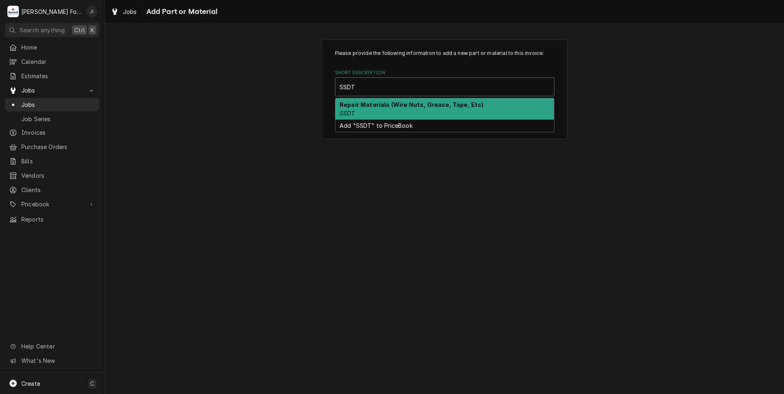
click at [405, 103] on strong "Repair Materials (Wire Nuts, Grease, Tape, Etc)" at bounding box center [411, 104] width 144 height 7
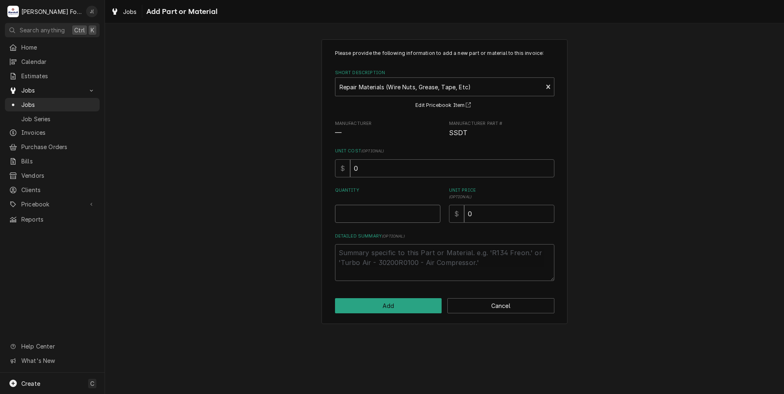
click at [415, 214] on input "Quantity" at bounding box center [387, 214] width 105 height 18
type textarea "x"
type input "1"
type textarea "x"
type input "4"
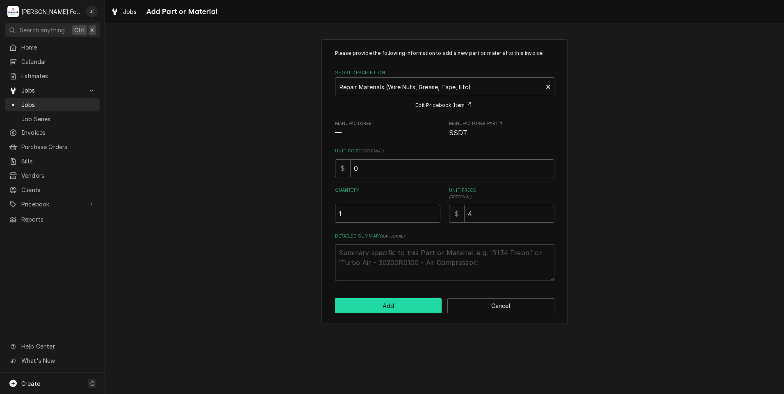
click at [415, 309] on button "Add" at bounding box center [388, 305] width 107 height 15
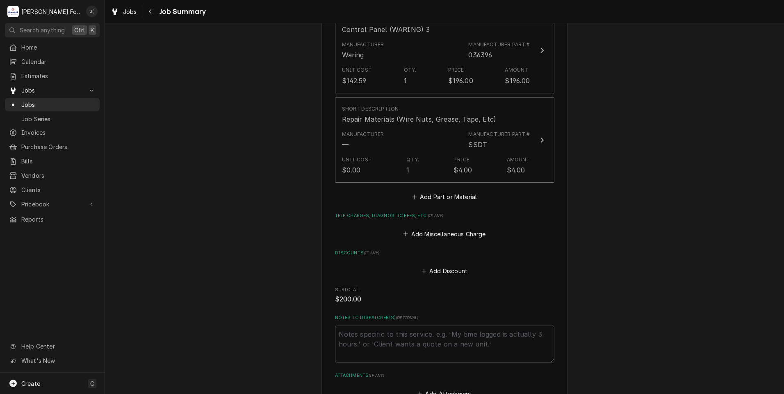
scroll to position [697, 0]
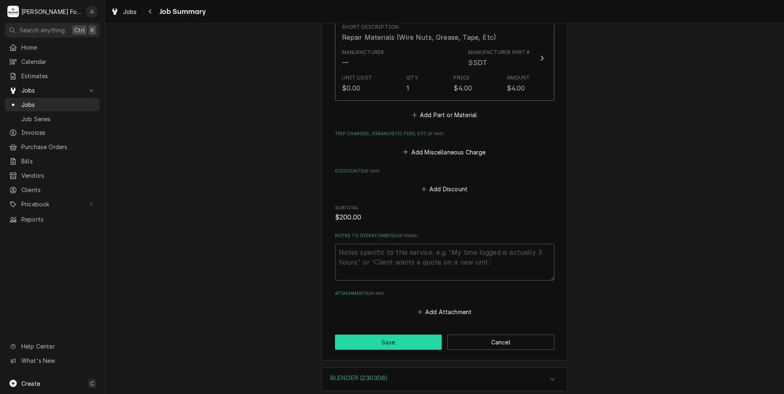
click at [394, 335] on button "Save" at bounding box center [388, 342] width 107 height 15
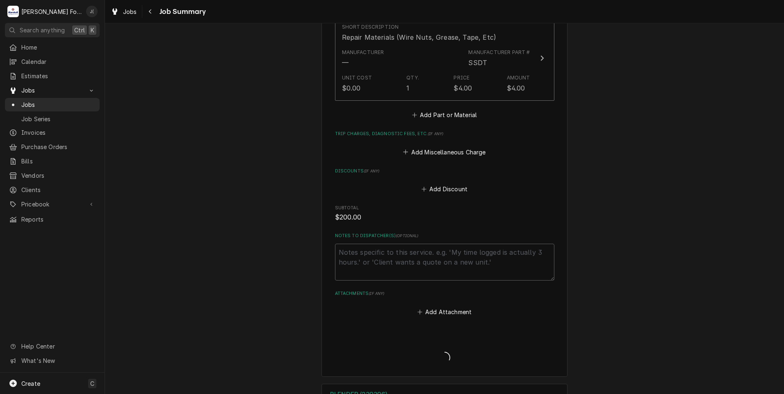
type textarea "x"
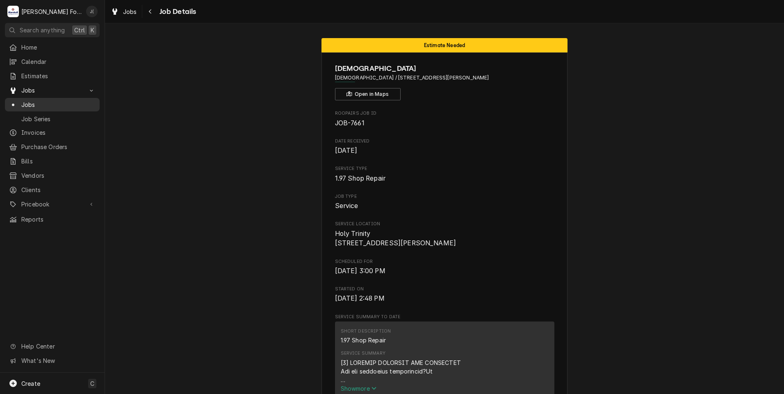
click at [48, 101] on span "Jobs" at bounding box center [58, 104] width 74 height 9
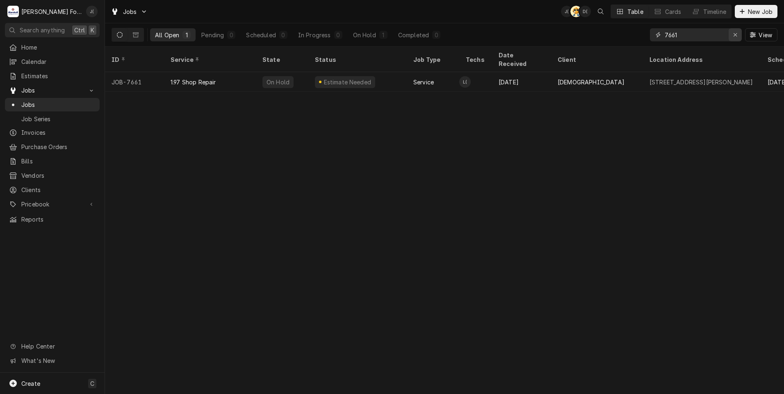
click at [734, 33] on icon "Erase input" at bounding box center [735, 35] width 5 height 6
click at [715, 36] on input "Dynamic Content Wrapper" at bounding box center [702, 34] width 77 height 13
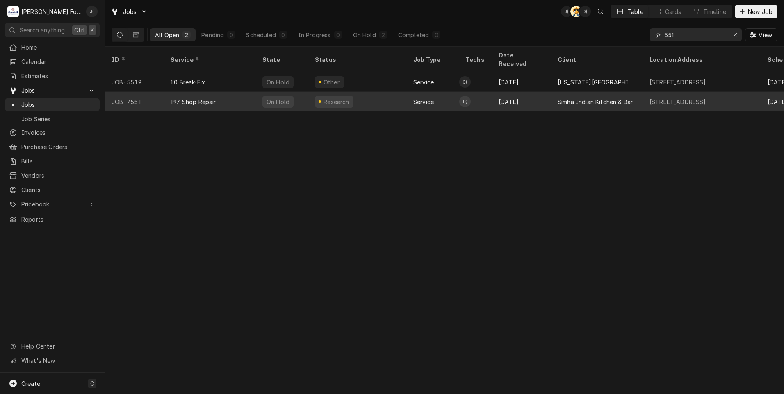
type input "551"
click at [223, 94] on div "1.97 Shop Repair" at bounding box center [210, 102] width 92 height 20
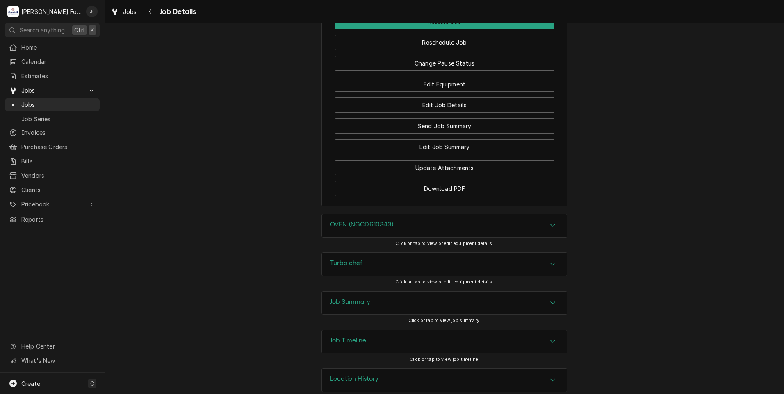
scroll to position [861, 0]
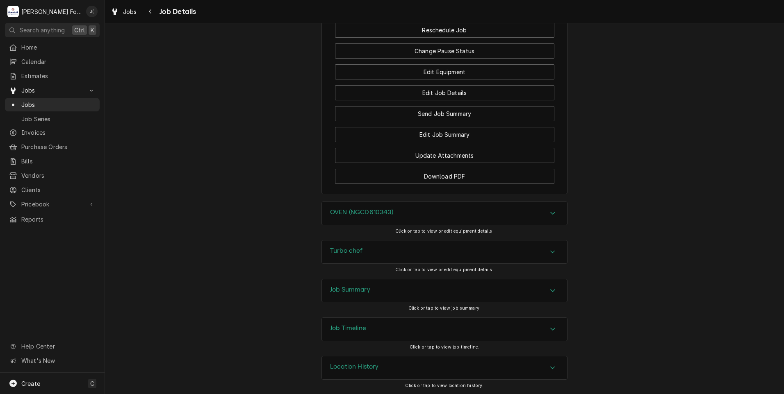
click at [352, 255] on h3 "Turbo chef" at bounding box center [346, 251] width 33 height 8
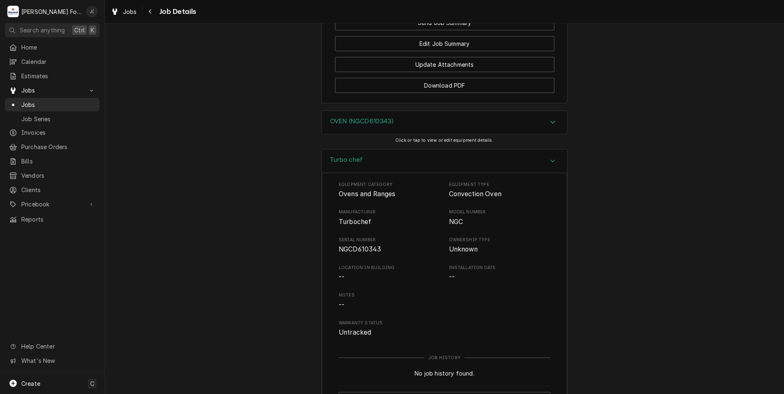
scroll to position [943, 0]
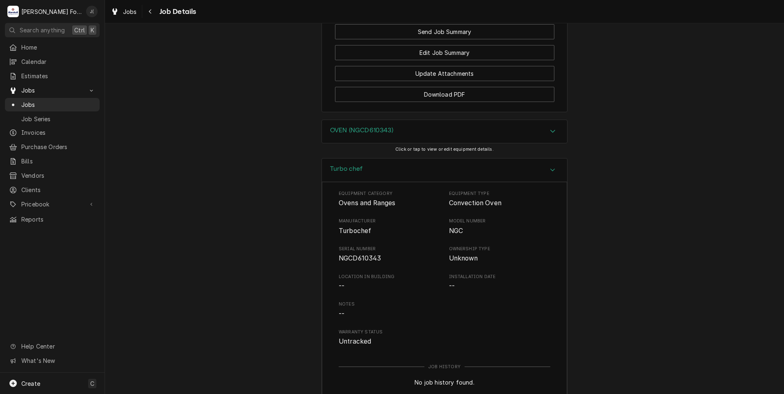
click at [338, 134] on h3 "OVEN (NGCD610343)" at bounding box center [361, 131] width 63 height 8
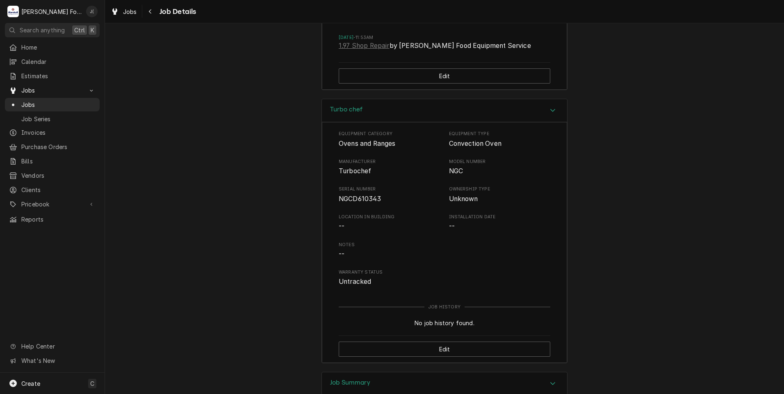
scroll to position [1379, 0]
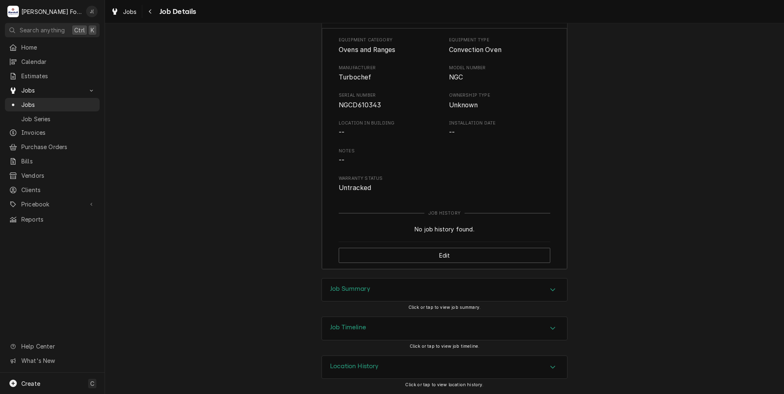
click at [343, 291] on h3 "Job Summary" at bounding box center [350, 289] width 40 height 8
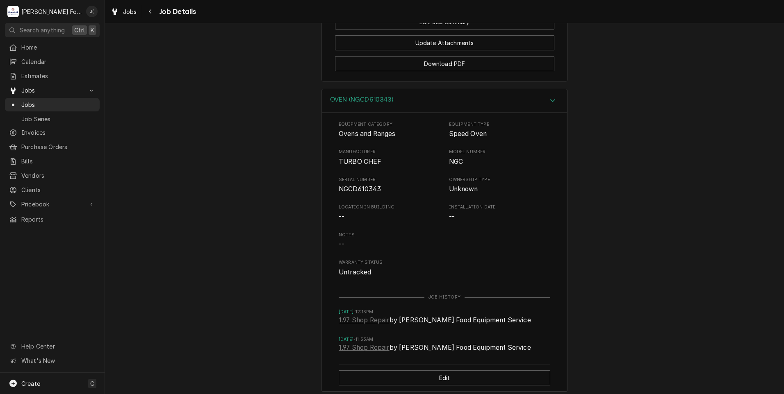
scroll to position [809, 0]
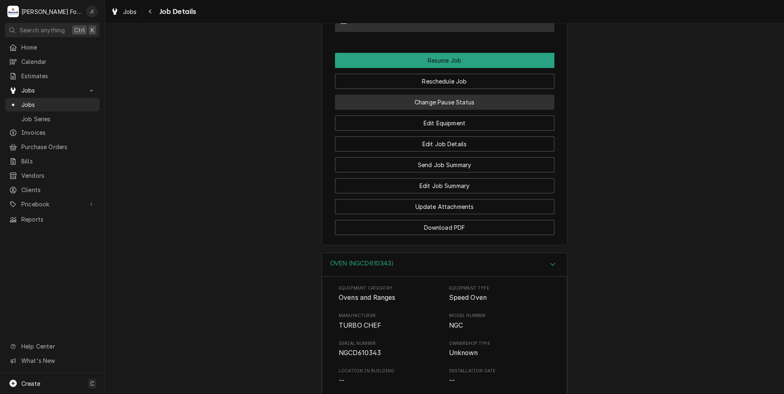
click at [430, 109] on button "Change Pause Status" at bounding box center [444, 102] width 219 height 15
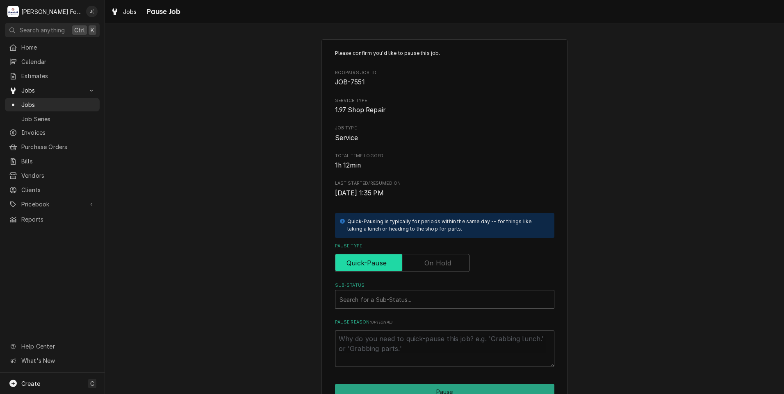
click at [429, 256] on input "Pause Type" at bounding box center [402, 263] width 127 height 18
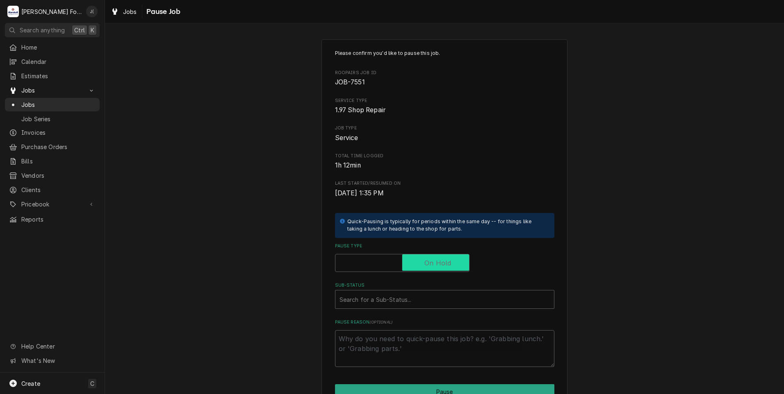
checkbox input "true"
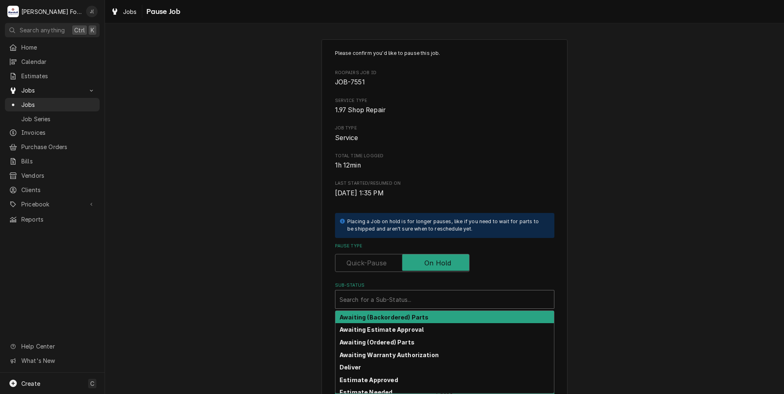
click at [403, 303] on div "Sub-Status" at bounding box center [444, 299] width 210 height 15
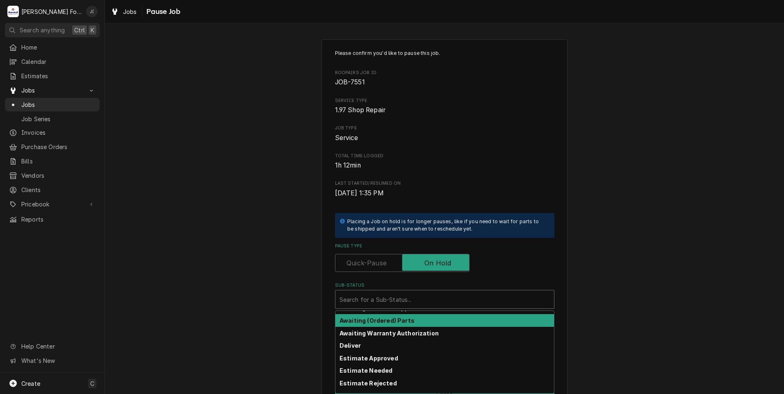
scroll to position [41, 0]
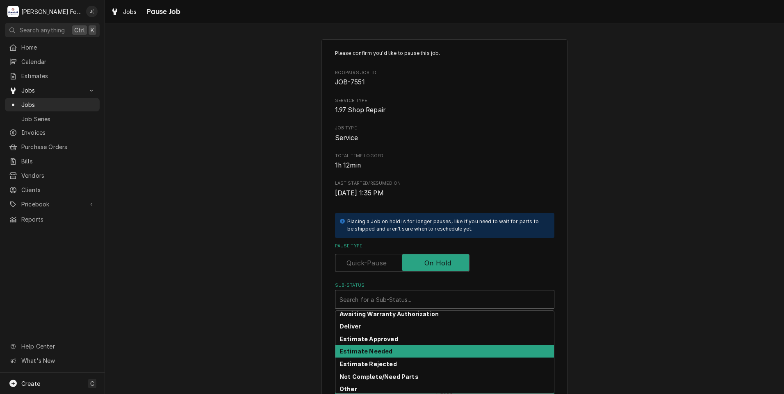
click at [379, 351] on strong "Estimate Needed" at bounding box center [365, 351] width 53 height 7
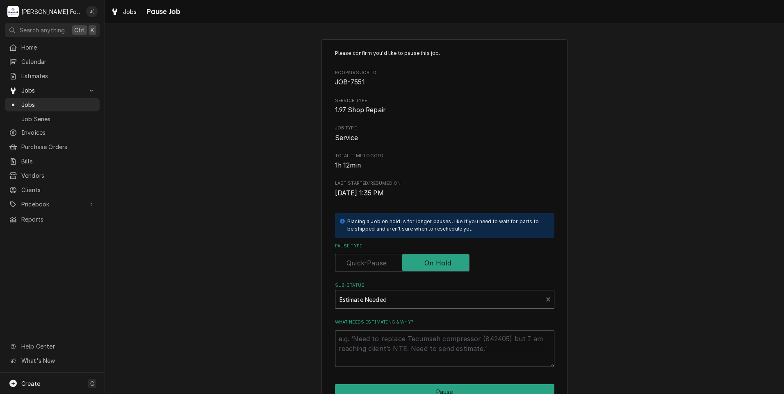
click at [379, 351] on textarea "What needs estimating & why?" at bounding box center [444, 348] width 219 height 37
type textarea "x"
type textarea "P"
type textarea "x"
type textarea "PR"
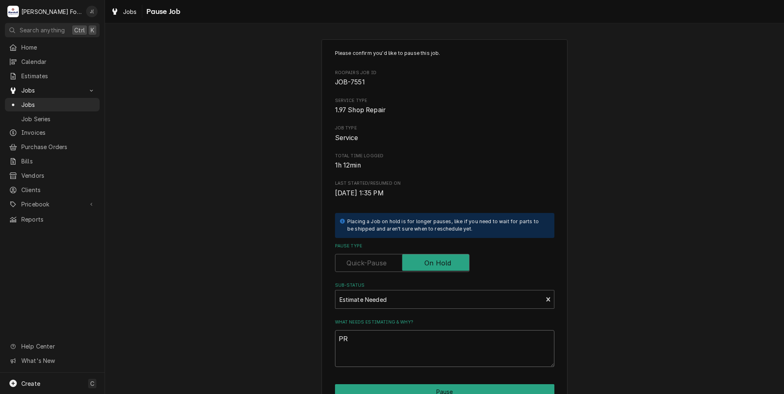
type textarea "x"
type textarea "PRI"
type textarea "x"
type textarea "PRIC"
type textarea "x"
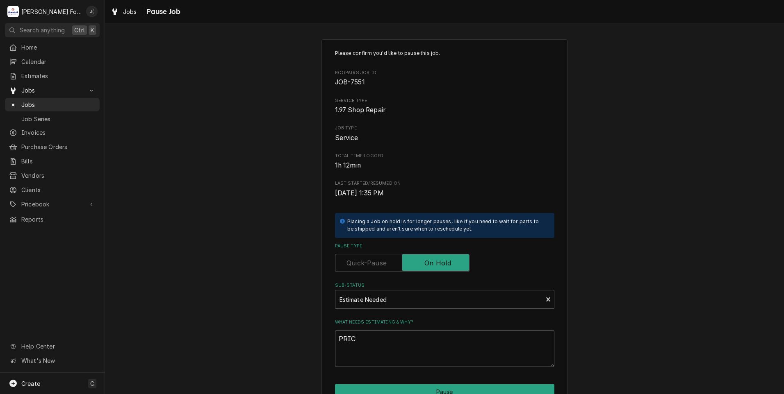
type textarea "PRICE"
type textarea "x"
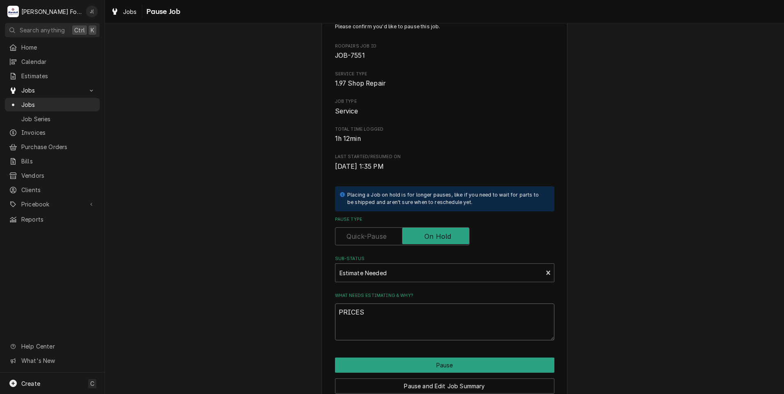
scroll to position [65, 0]
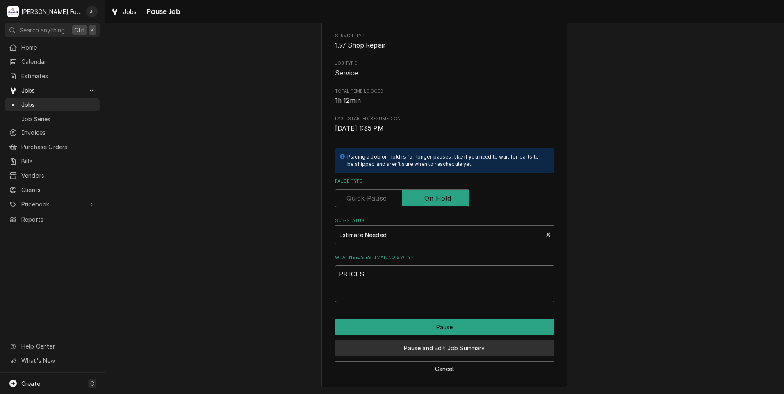
type textarea "PRICES"
click at [437, 355] on button "Pause and Edit Job Summary" at bounding box center [444, 348] width 219 height 15
type textarea "x"
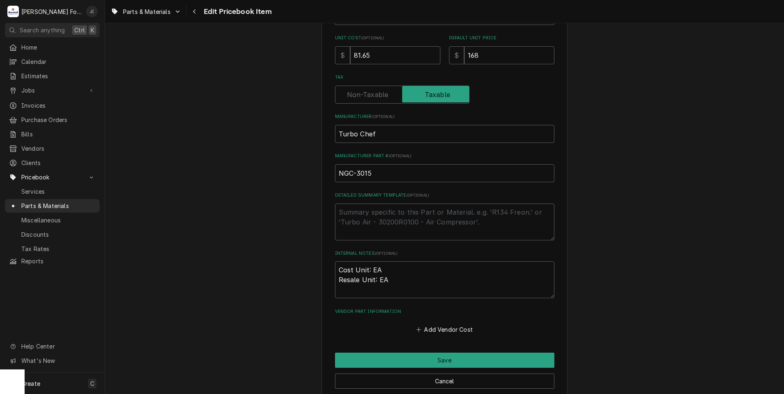
scroll to position [205, 0]
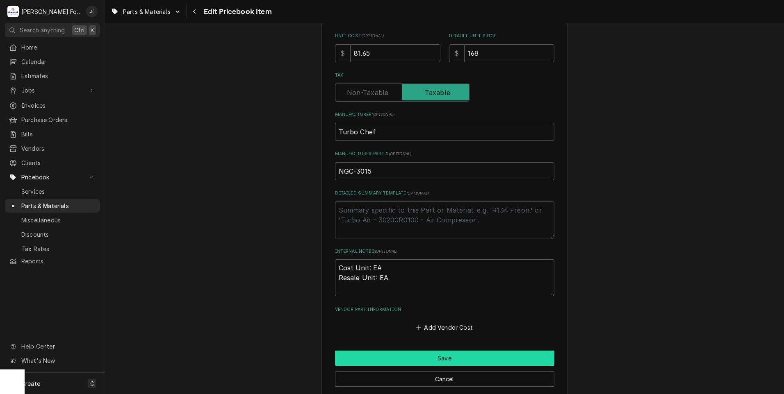
click at [408, 359] on button "Save" at bounding box center [444, 358] width 219 height 15
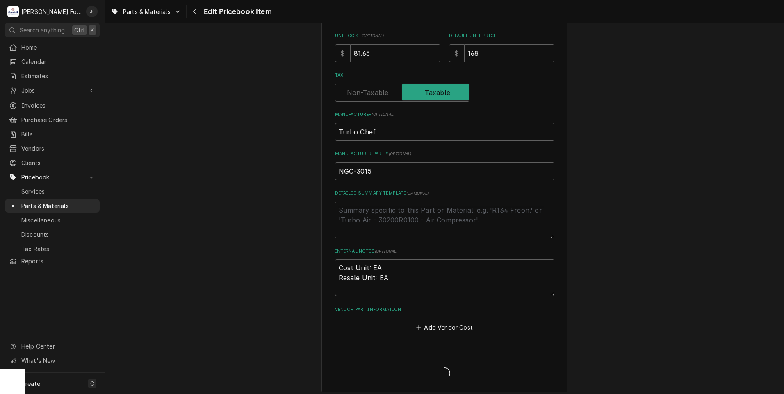
type textarea "x"
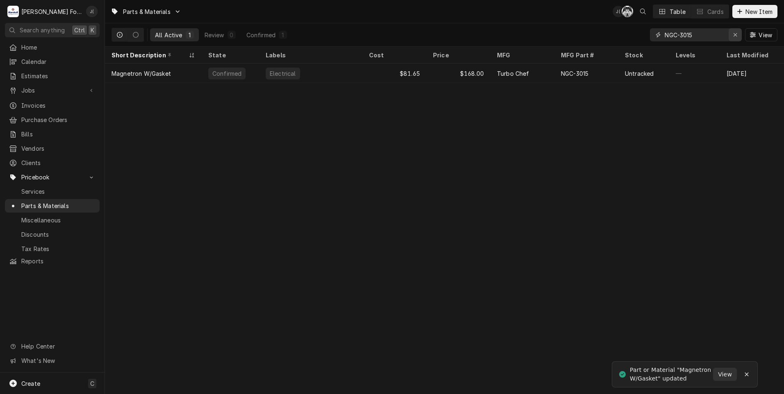
drag, startPoint x: 738, startPoint y: 35, endPoint x: 694, endPoint y: 36, distance: 43.5
click at [736, 36] on icon "Erase input" at bounding box center [735, 35] width 5 height 6
click at [694, 36] on input "Dynamic Content Wrapper" at bounding box center [702, 34] width 77 height 13
drag, startPoint x: 696, startPoint y: 34, endPoint x: 536, endPoint y: 31, distance: 159.9
click at [534, 28] on div "All Active 1 Review 0 Confirmed 1 NGC-3003 View" at bounding box center [444, 34] width 666 height 23
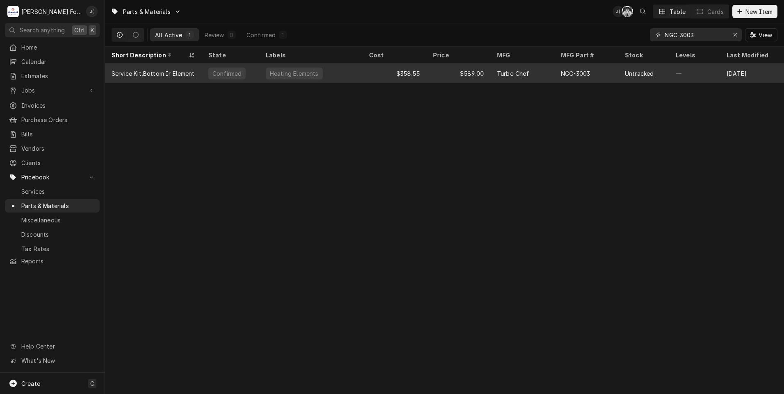
type input "NGC-3003"
click at [419, 75] on div "$358.55" at bounding box center [394, 74] width 64 height 20
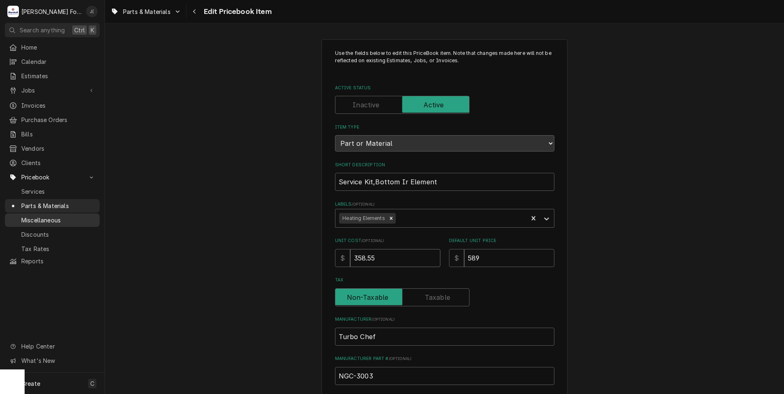
drag, startPoint x: 393, startPoint y: 261, endPoint x: 73, endPoint y: 214, distance: 323.4
click at [131, 224] on div "Use the fields below to edit this PriceBook item. Note that changes made here w…" at bounding box center [444, 320] width 679 height 577
type textarea "x"
type input "5"
type textarea "x"
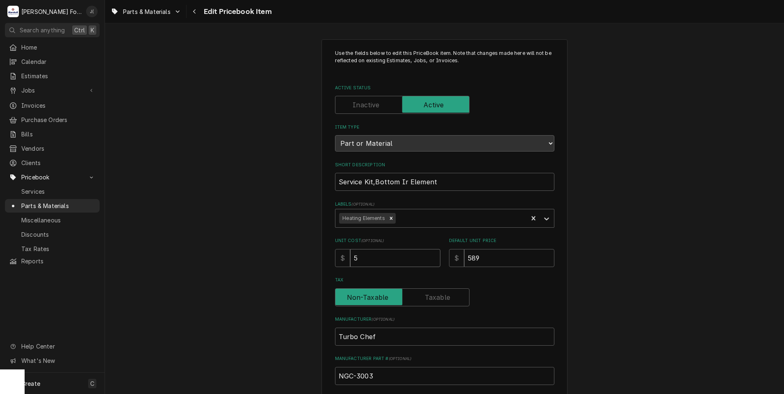
type input "51"
type textarea "x"
type input "512"
type textarea "x"
type input "512.1"
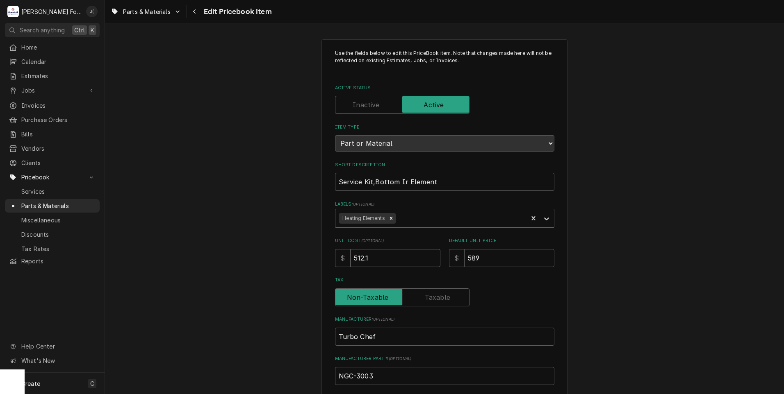
type textarea "x"
type input "512.19"
type textarea "x"
type input "1"
type textarea "x"
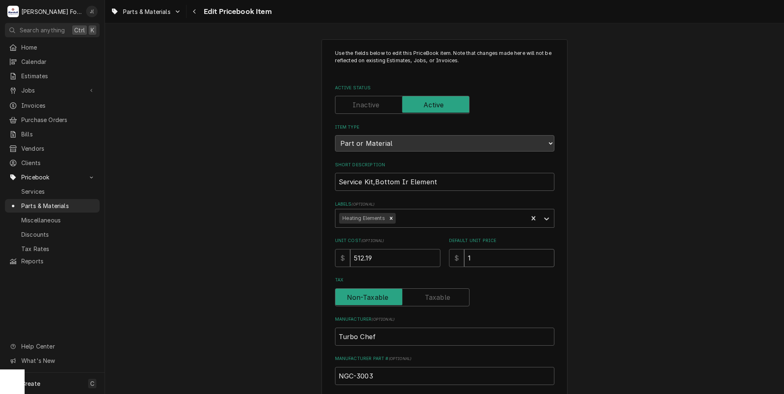
type input "10"
type textarea "x"
type input "102"
type textarea "x"
type input "1025"
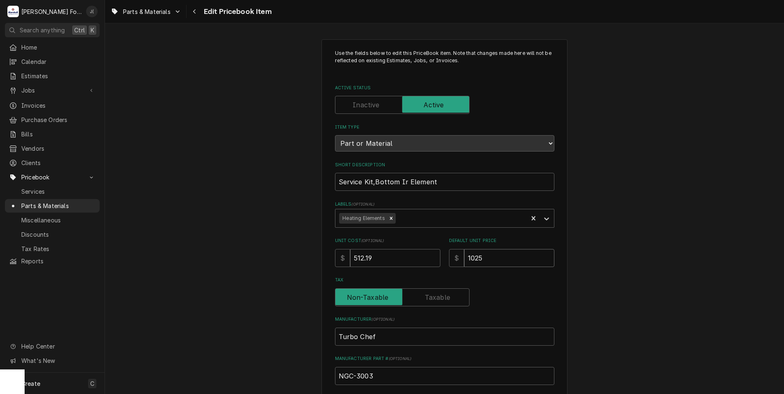
type textarea "x"
type input "1025.0"
type textarea "x"
type input "1025.00"
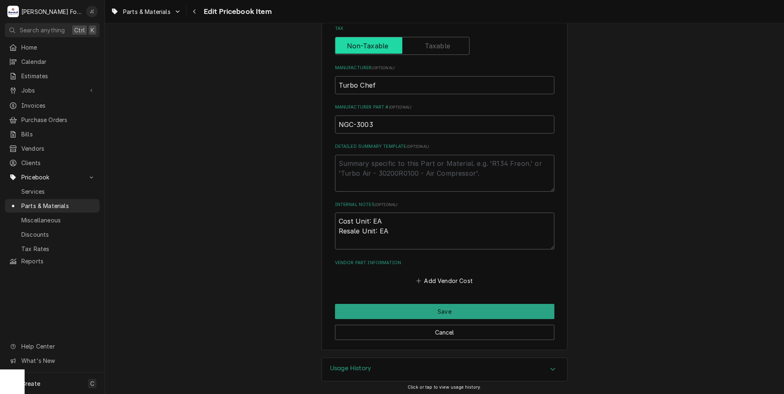
scroll to position [252, 0]
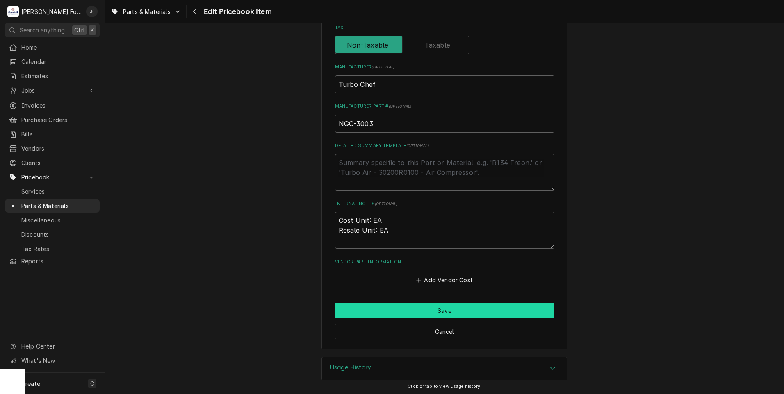
click at [368, 307] on button "Save" at bounding box center [444, 310] width 219 height 15
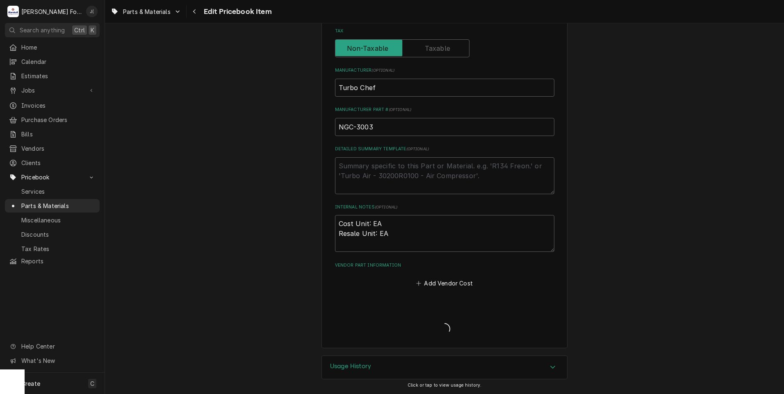
scroll to position [248, 0]
type textarea "x"
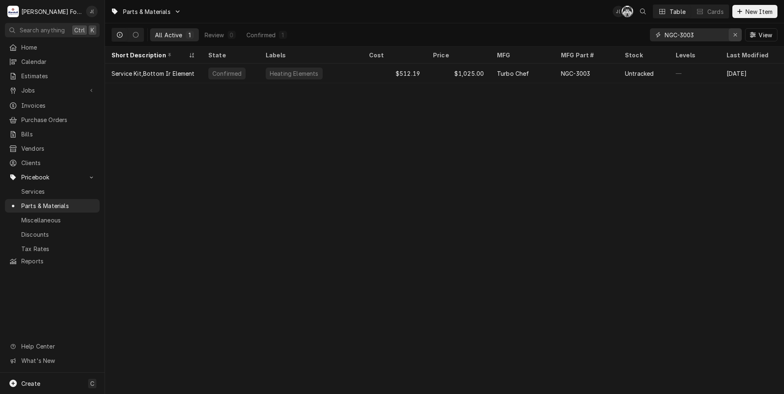
click at [734, 38] on div "Erase input" at bounding box center [735, 35] width 8 height 8
click at [710, 33] on input "Dynamic Content Wrapper" at bounding box center [702, 34] width 77 height 13
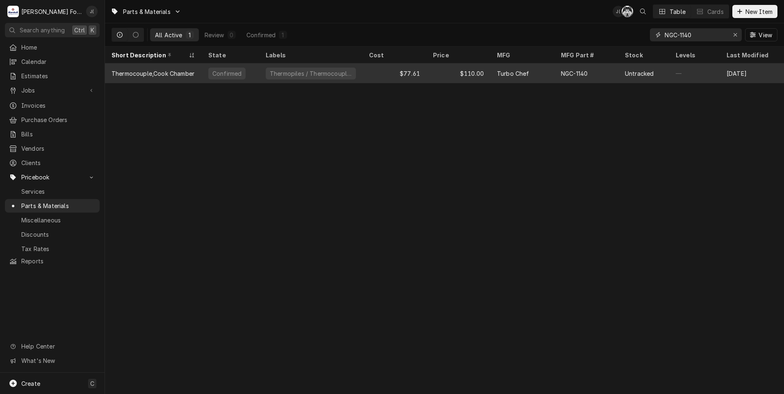
type input "NGC-1140"
click at [438, 73] on div "$110.00" at bounding box center [458, 74] width 64 height 20
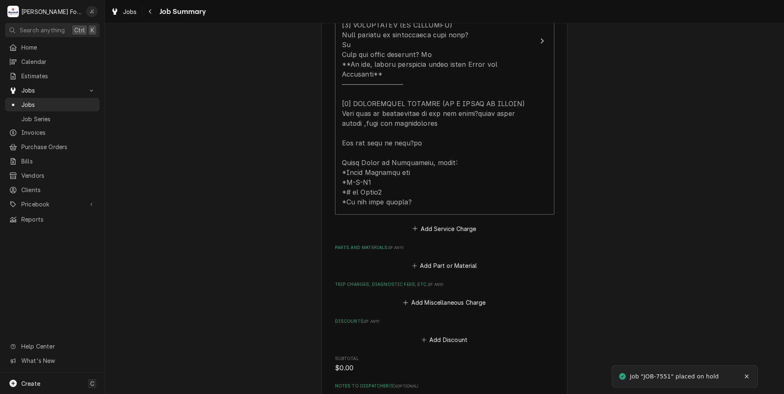
scroll to position [369, 0]
click at [432, 258] on button "Add Part or Material" at bounding box center [444, 263] width 68 height 11
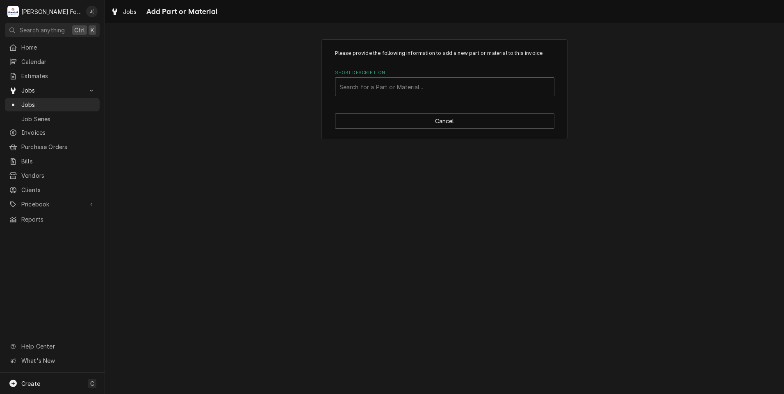
click at [420, 80] on div "Short Description" at bounding box center [444, 87] width 210 height 15
type input "NGC-3003"
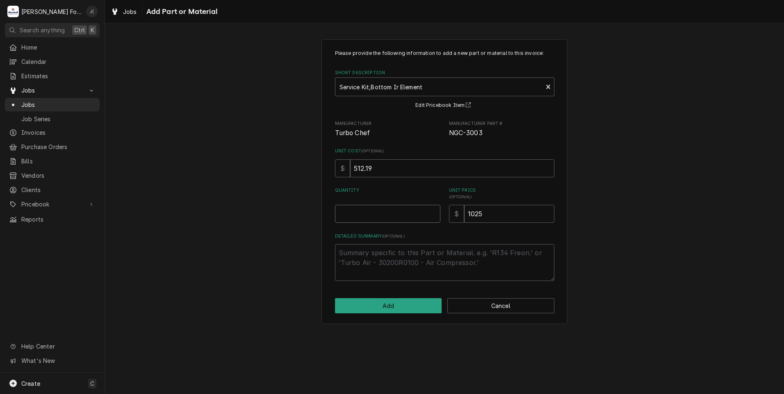
click at [381, 218] on input "Quantity" at bounding box center [387, 214] width 105 height 18
type textarea "x"
type input "1"
click at [397, 308] on button "Add" at bounding box center [388, 305] width 107 height 15
type textarea "x"
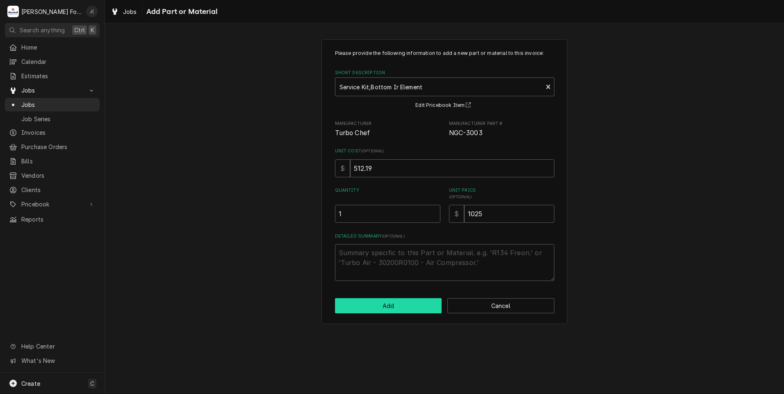
scroll to position [369, 0]
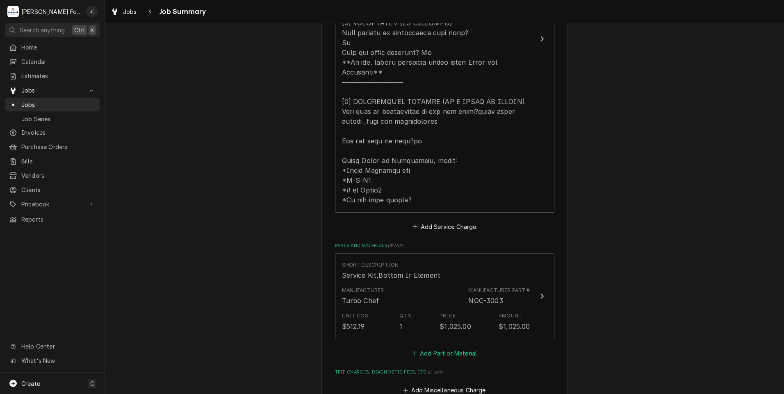
click at [431, 348] on button "Add Part or Material" at bounding box center [444, 353] width 68 height 11
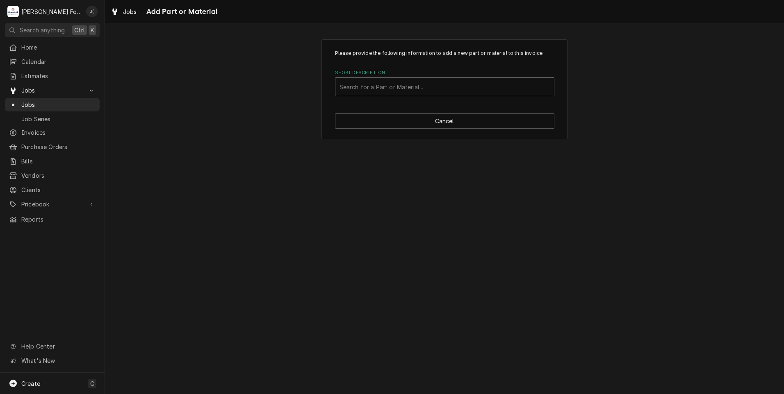
click at [378, 88] on div "Short Description" at bounding box center [444, 87] width 210 height 15
type input "NGC-3015"
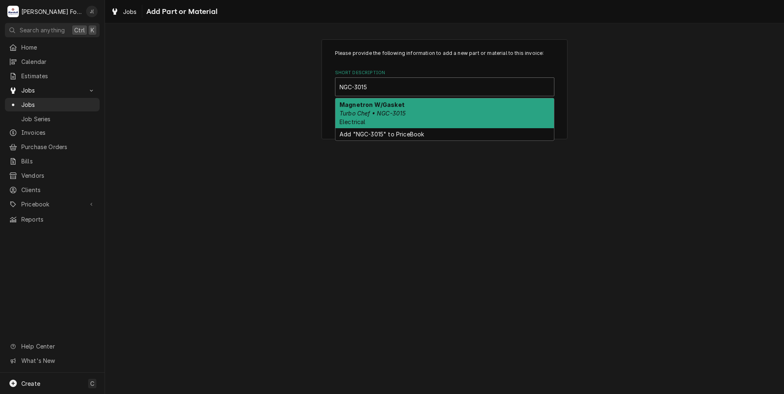
click at [396, 117] on div "Magnetron W/Gasket Turbo Chef • NGC-3015 Electrical" at bounding box center [444, 113] width 218 height 30
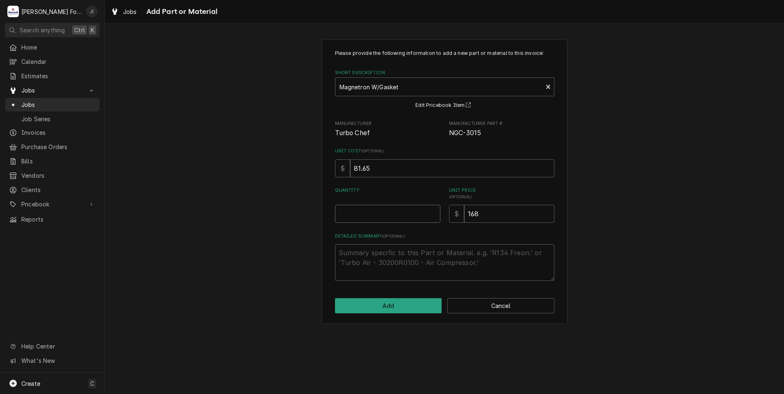
click at [390, 215] on input "Quantity" at bounding box center [387, 214] width 105 height 18
type textarea "x"
type input "2"
click at [405, 307] on button "Add" at bounding box center [388, 305] width 107 height 15
type textarea "x"
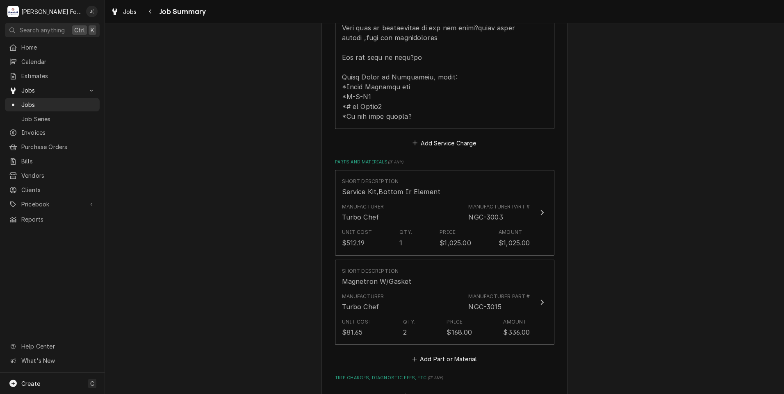
scroll to position [533, 0]
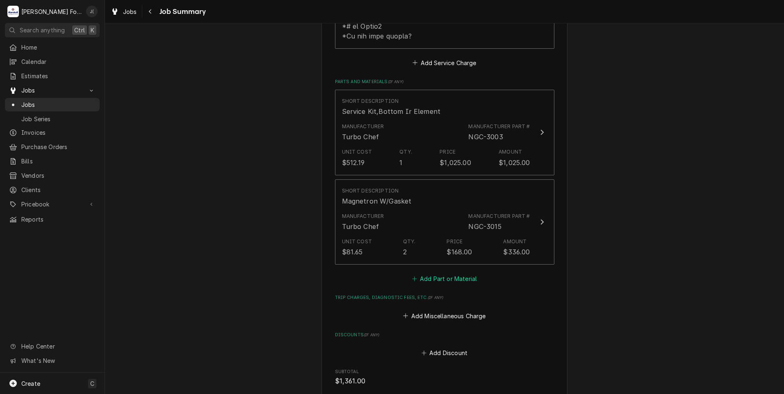
click at [439, 273] on button "Add Part or Material" at bounding box center [444, 278] width 68 height 11
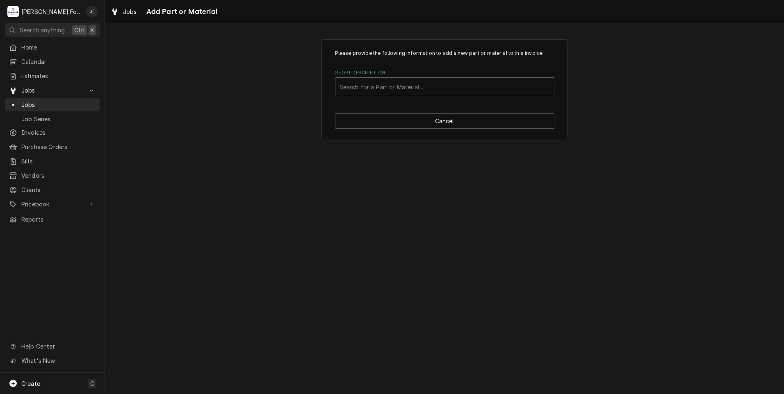
click at [385, 81] on div "Short Description" at bounding box center [444, 87] width 210 height 15
type input "NGC-1140"
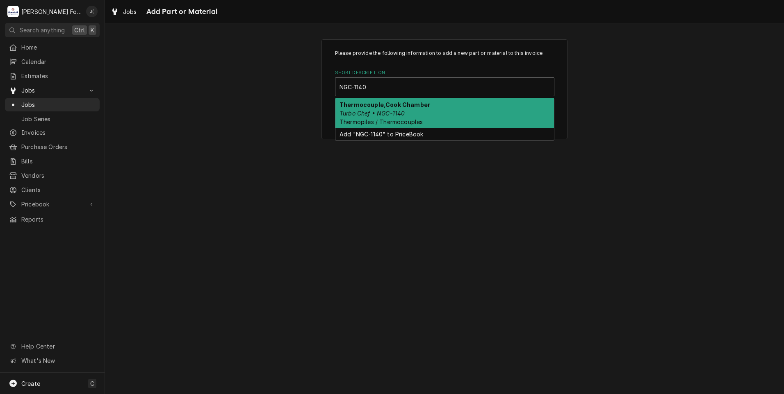
click at [375, 116] on em "Turbo Chef • NGC-1140" at bounding box center [371, 113] width 65 height 7
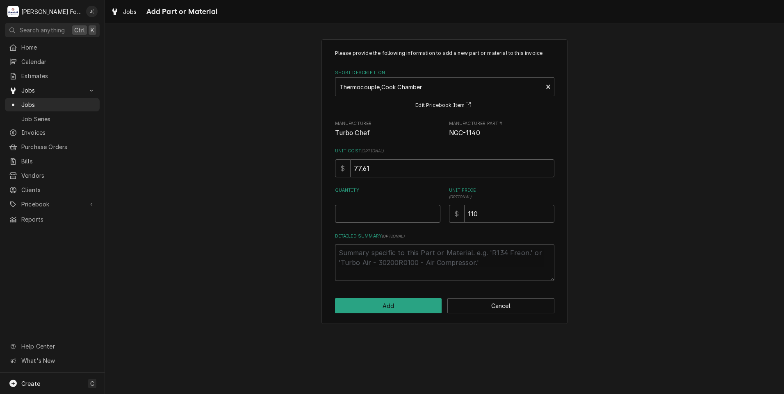
click at [403, 213] on input "Quantity" at bounding box center [387, 214] width 105 height 18
click at [493, 300] on button "Cancel" at bounding box center [500, 305] width 107 height 15
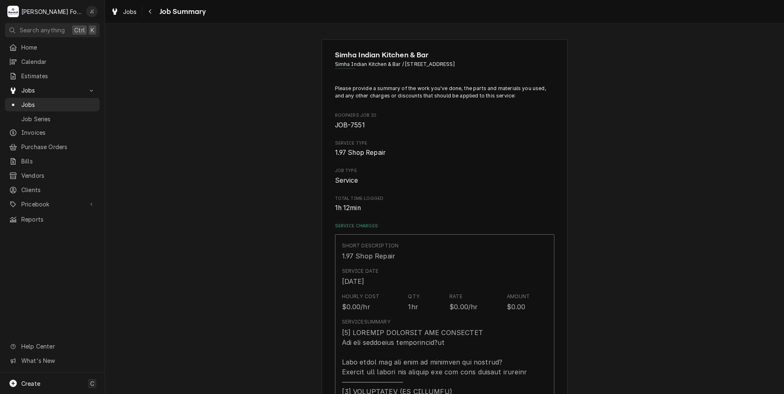
scroll to position [533, 0]
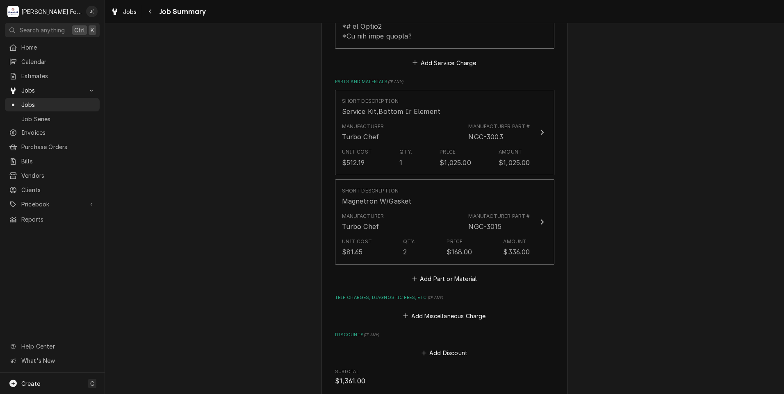
type textarea "x"
click at [461, 273] on button "Add Part or Material" at bounding box center [444, 278] width 68 height 11
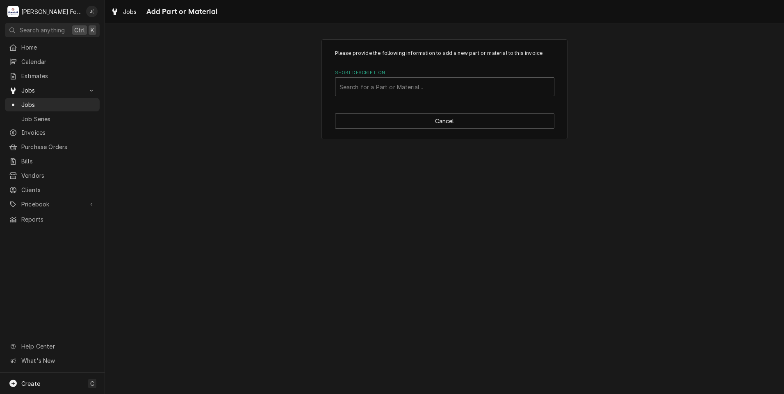
click at [409, 83] on div "Short Description" at bounding box center [444, 87] width 210 height 15
type input "NGC-1140"
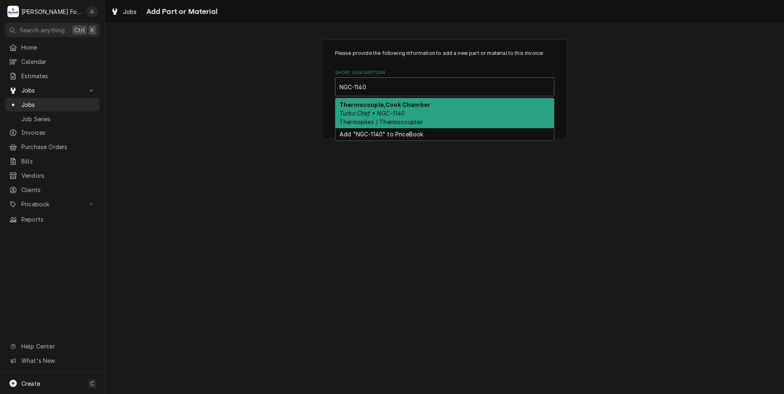
drag, startPoint x: 418, startPoint y: 109, endPoint x: 416, endPoint y: 113, distance: 5.0
click at [417, 110] on div "Thermocouple,Cook Chamber Turbo Chef • NGC-1140 Thermopiles / Thermocouples" at bounding box center [444, 113] width 218 height 30
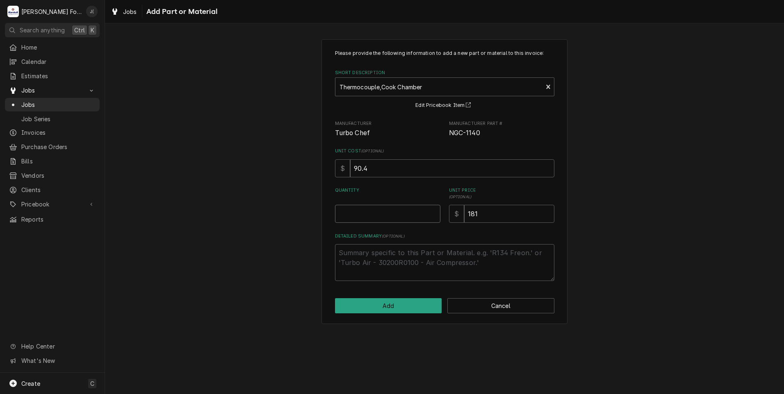
click at [377, 218] on input "Quantity" at bounding box center [387, 214] width 105 height 18
type textarea "x"
type input "1"
click at [405, 307] on button "Add" at bounding box center [388, 305] width 107 height 15
type textarea "x"
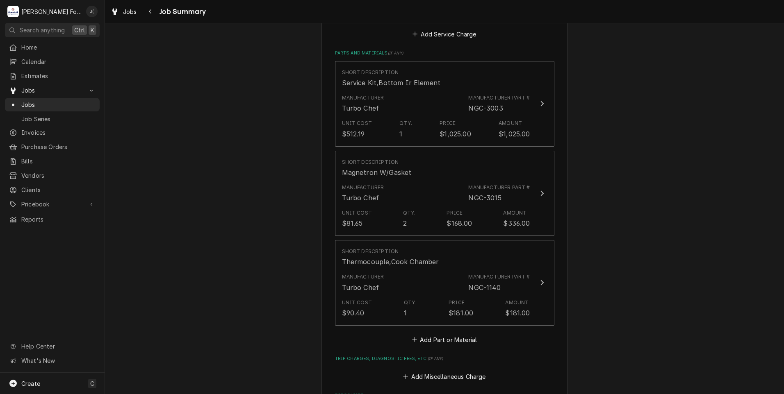
scroll to position [574, 0]
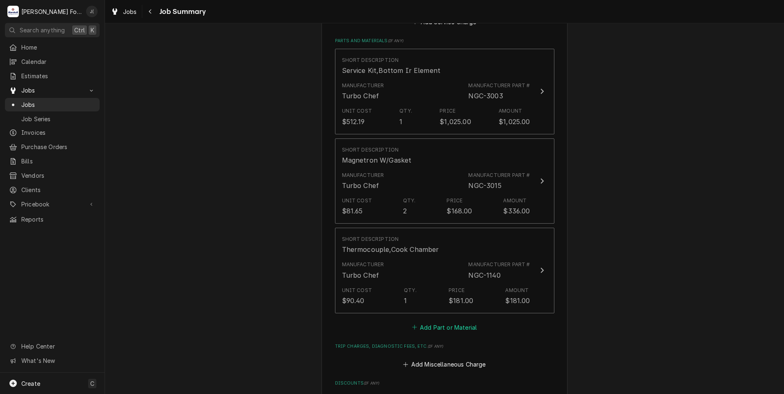
click at [453, 323] on button "Add Part or Material" at bounding box center [444, 327] width 68 height 11
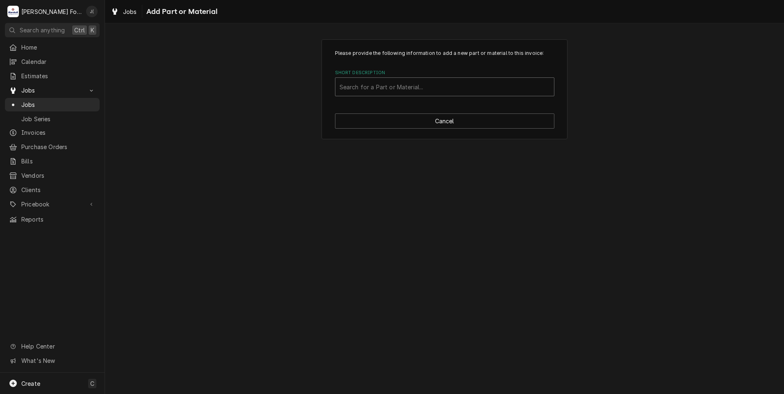
click at [395, 85] on div "Short Description" at bounding box center [444, 87] width 210 height 15
type input "SSDT"
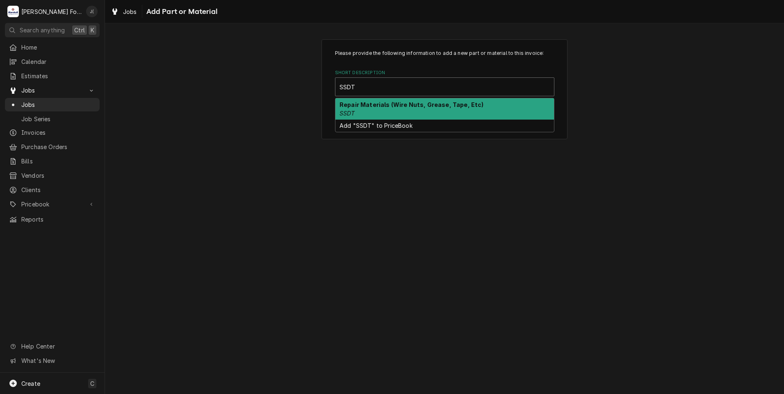
click at [357, 105] on strong "Repair Materials (Wire Nuts, Grease, Tape, Etc)" at bounding box center [411, 104] width 144 height 7
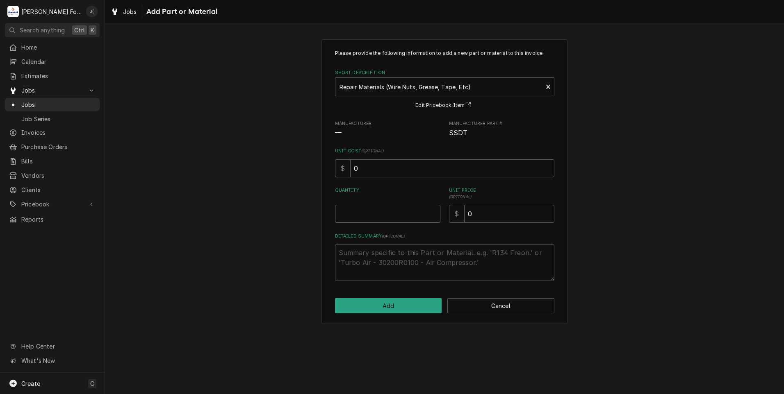
click at [385, 215] on input "Quantity" at bounding box center [387, 214] width 105 height 18
type textarea "x"
type input "1"
type textarea "x"
type input "2"
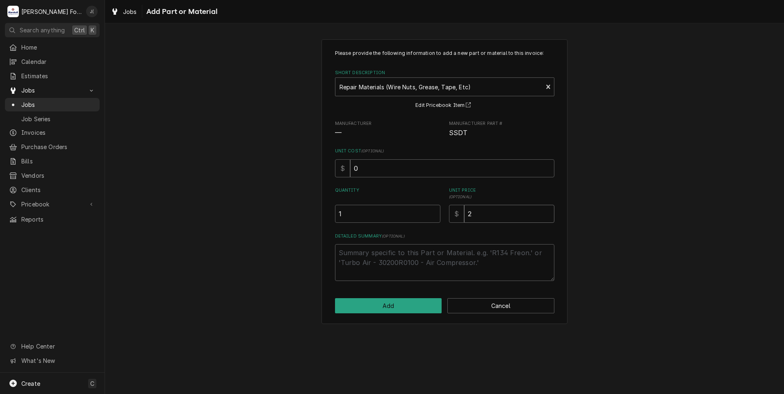
type textarea "x"
type input "20"
click at [394, 306] on button "Add" at bounding box center [388, 305] width 107 height 15
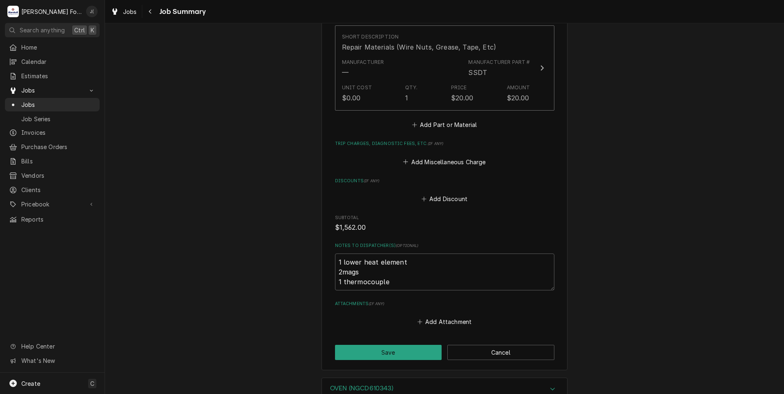
scroll to position [956, 0]
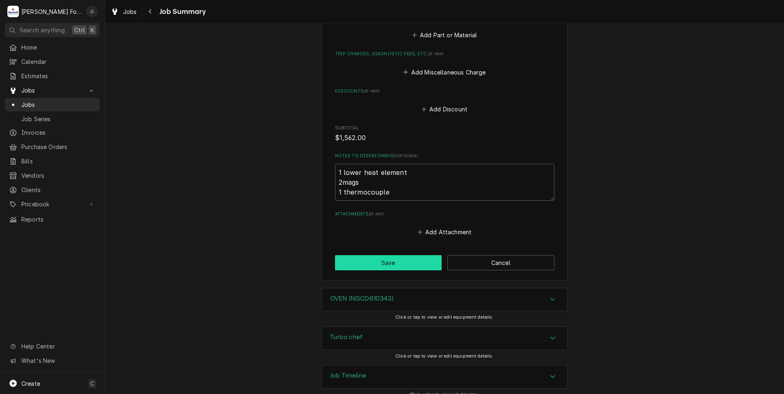
click at [366, 257] on button "Save" at bounding box center [388, 262] width 107 height 15
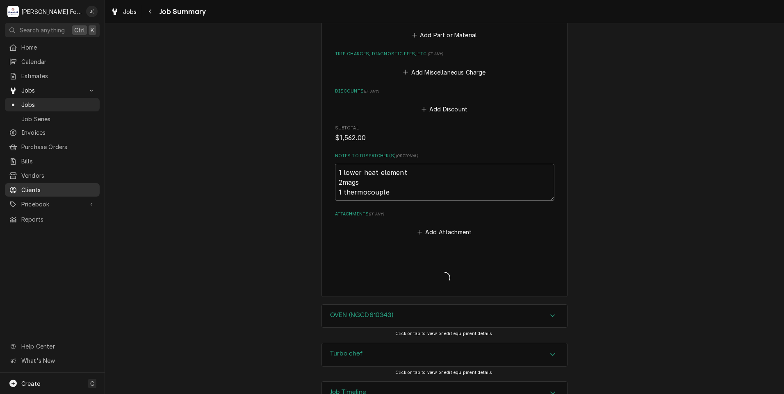
type textarea "x"
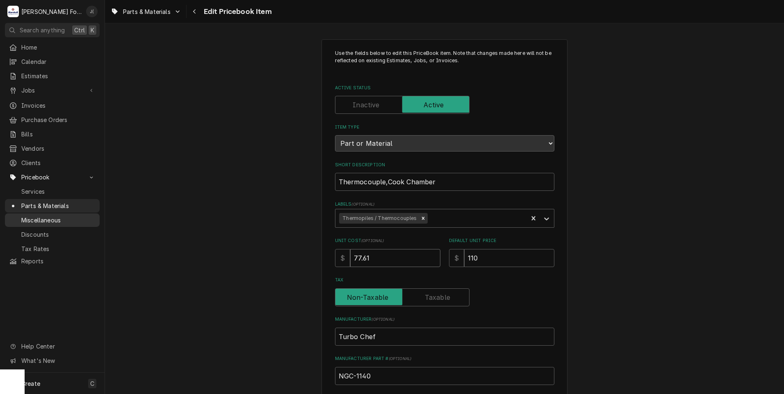
drag, startPoint x: 385, startPoint y: 258, endPoint x: 33, endPoint y: 215, distance: 354.7
click at [33, 215] on div "M [PERSON_NAME] Food Equipment Service J( Search anything Ctrl K Home Calendar …" at bounding box center [392, 197] width 784 height 394
click at [380, 259] on input "77.61" at bounding box center [395, 258] width 90 height 18
drag, startPoint x: 380, startPoint y: 259, endPoint x: 261, endPoint y: 252, distance: 119.0
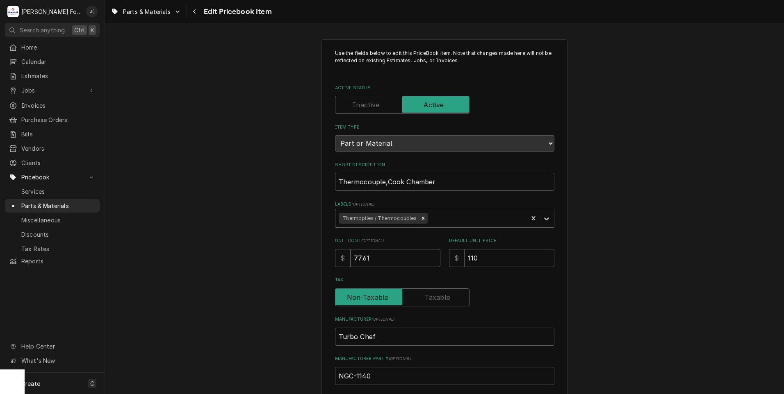
click at [266, 252] on div "Use the fields below to edit this PriceBook item. Note that changes made here w…" at bounding box center [444, 320] width 679 height 577
type textarea "x"
type input "9"
type textarea "x"
type input "90"
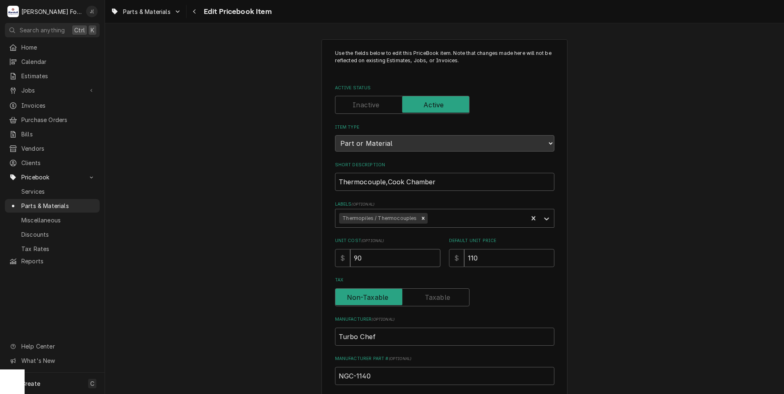
type textarea "x"
type input "90.4"
type textarea "x"
type input "90.40"
type textarea "x"
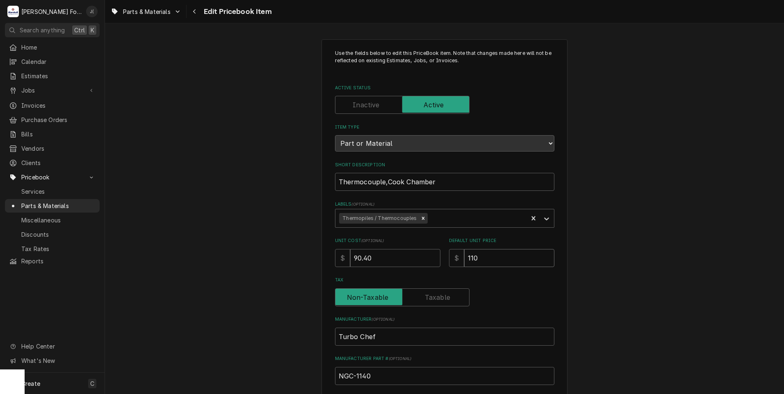
type input "1"
type textarea "x"
type input "18"
type textarea "x"
type input "181"
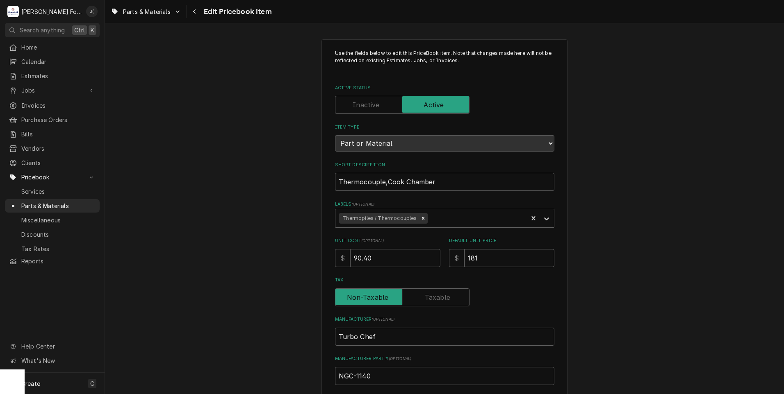
type textarea "x"
type input "181.0"
type textarea "x"
type input "181.00"
click at [270, 257] on div "Use the fields below to edit this PriceBook item. Note that changes made here w…" at bounding box center [444, 320] width 679 height 577
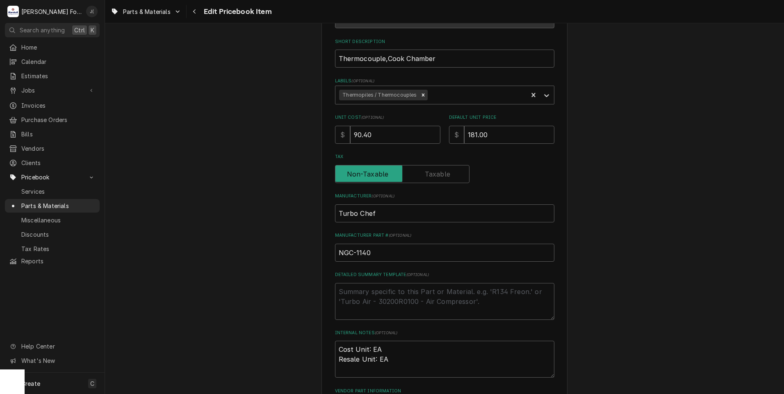
scroll to position [246, 0]
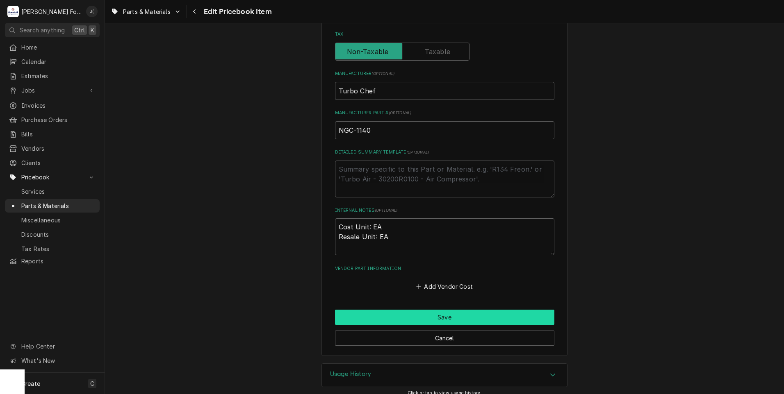
click at [359, 315] on button "Save" at bounding box center [444, 317] width 219 height 15
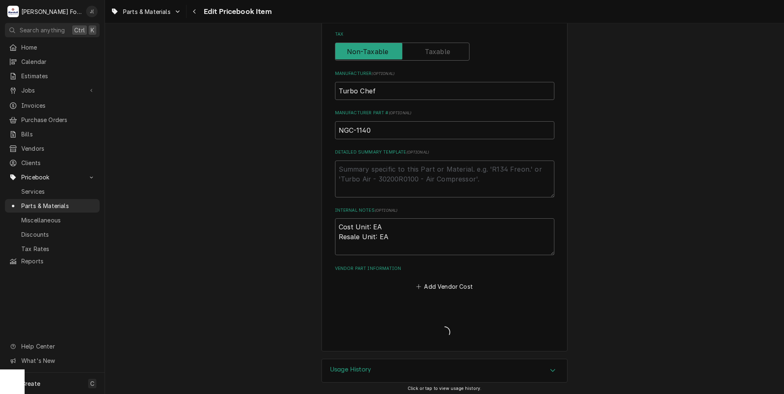
type textarea "x"
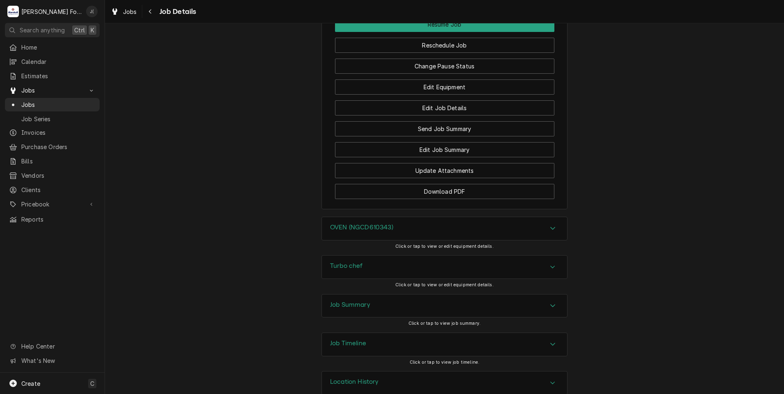
scroll to position [871, 0]
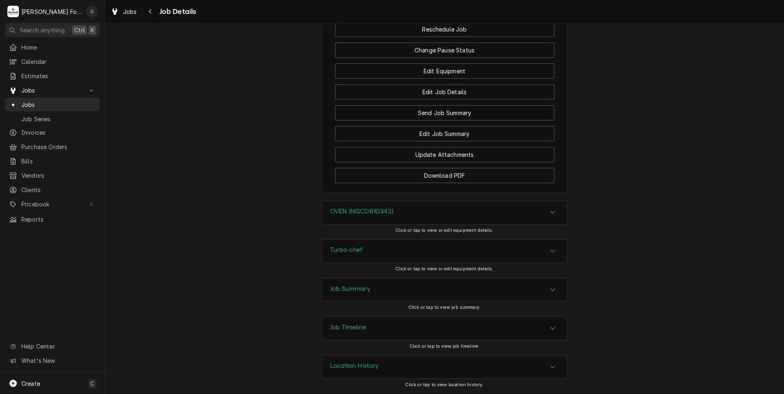
click at [361, 297] on div "Job Summary" at bounding box center [444, 290] width 245 height 23
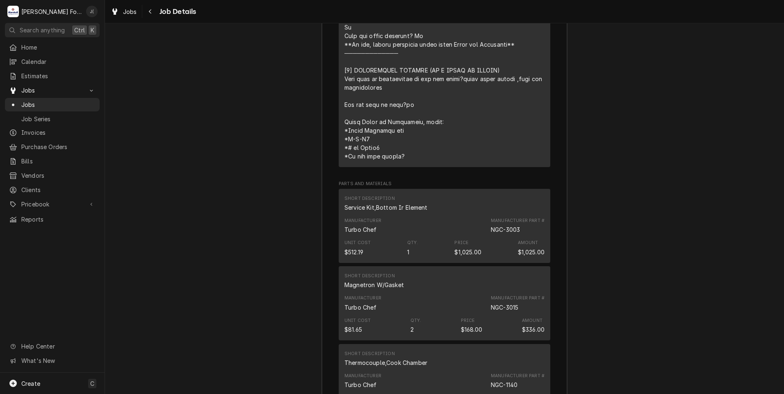
scroll to position [1486, 0]
